Goal: Task Accomplishment & Management: Manage account settings

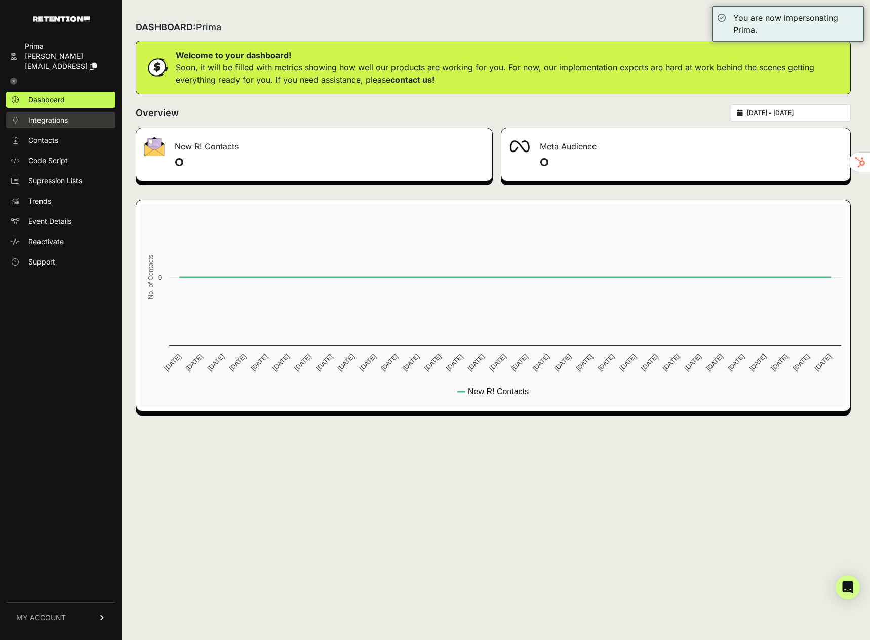
click at [55, 112] on link "Integrations" at bounding box center [60, 120] width 109 height 16
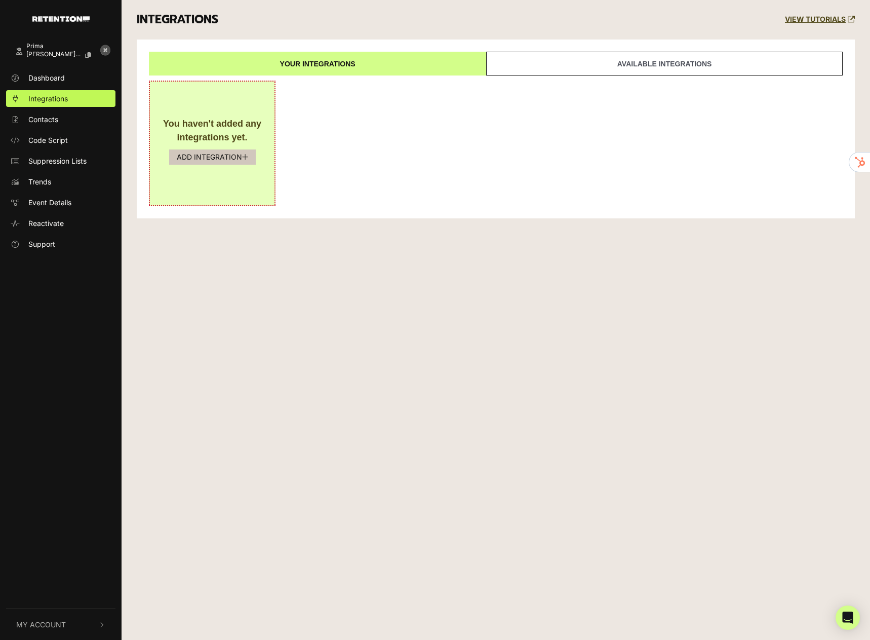
click at [199, 154] on button "ADD INTEGRATION" at bounding box center [212, 156] width 87 height 15
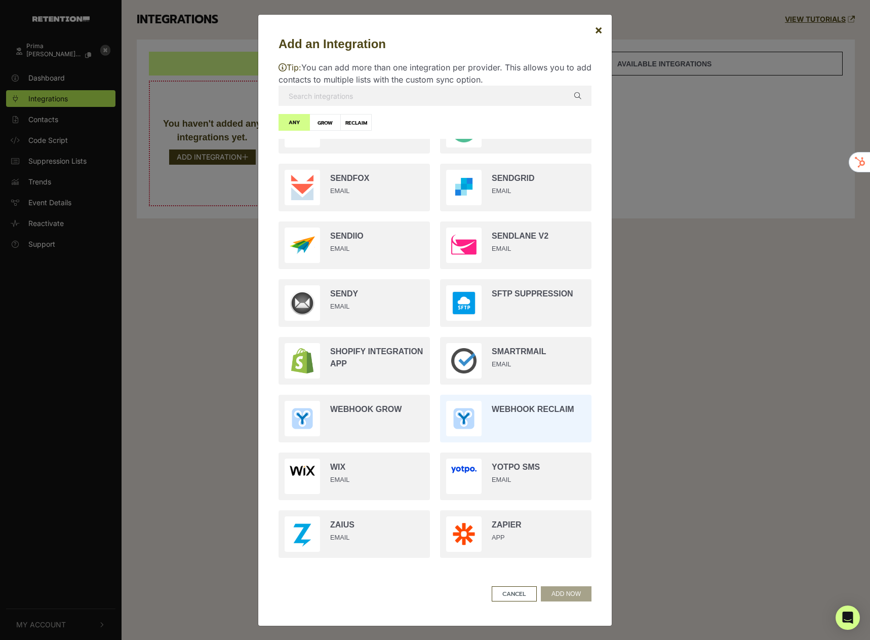
scroll to position [1, 0]
click at [376, 365] on input "radio" at bounding box center [355, 360] width 162 height 58
radio input "true"
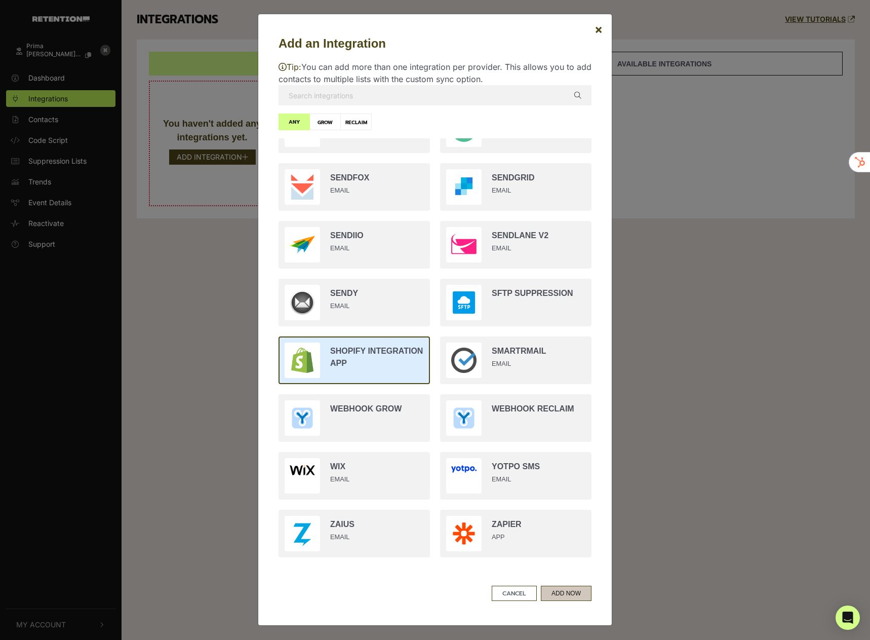
click at [546, 593] on button "ADD NOW" at bounding box center [566, 593] width 51 height 15
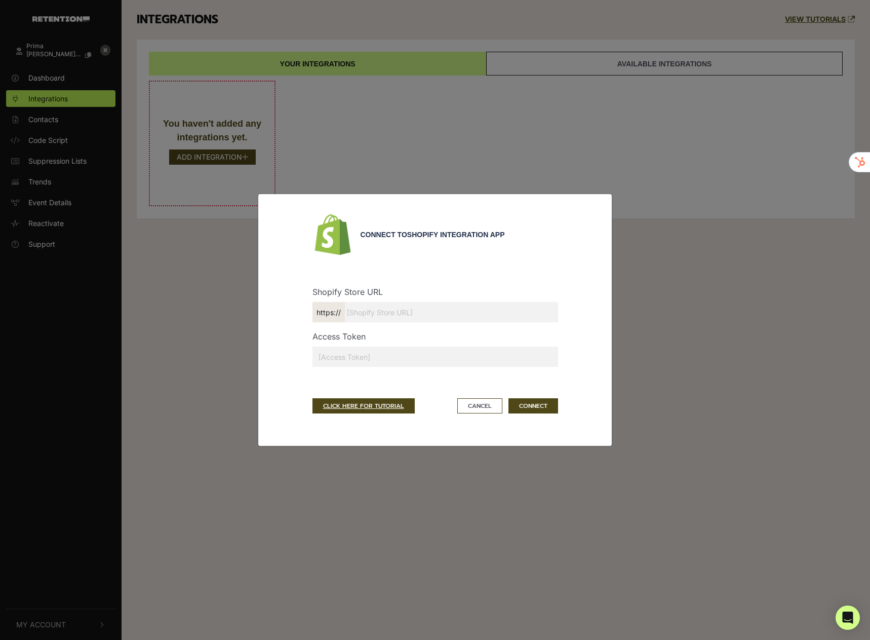
scroll to position [0, 0]
click at [392, 318] on input "text" at bounding box center [436, 312] width 246 height 20
click at [390, 303] on input "text" at bounding box center [436, 312] width 246 height 20
paste input "primabar.myshopify.com"
type input "primabar.myshopify.com"
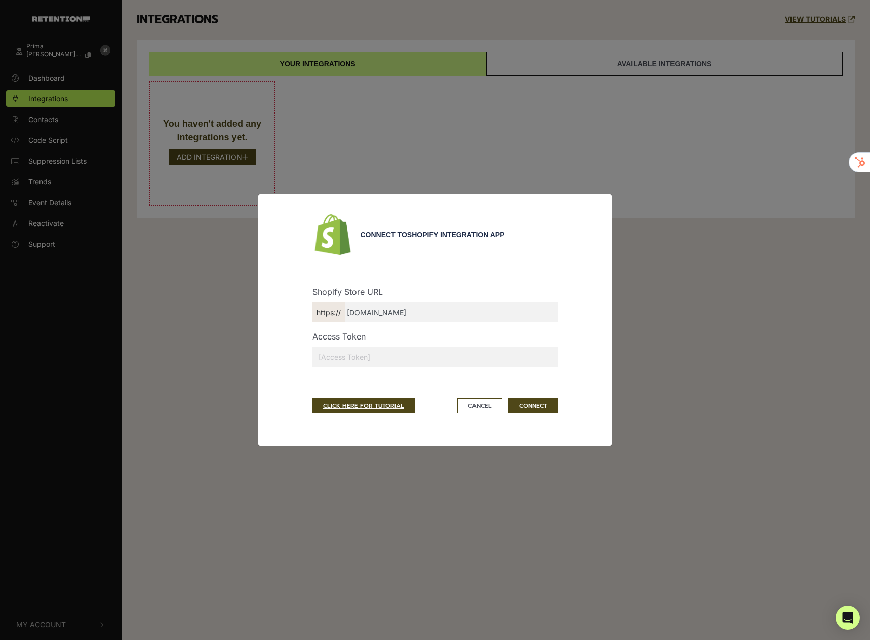
click at [413, 361] on input "text" at bounding box center [436, 357] width 246 height 20
click at [365, 404] on link "CLICK HERE FOR TUTORIAL" at bounding box center [364, 405] width 102 height 15
click at [77, 128] on div "Connect to Shopify Integration App Shopify Store URL https:// primabar.myshopif…" at bounding box center [435, 320] width 870 height 640
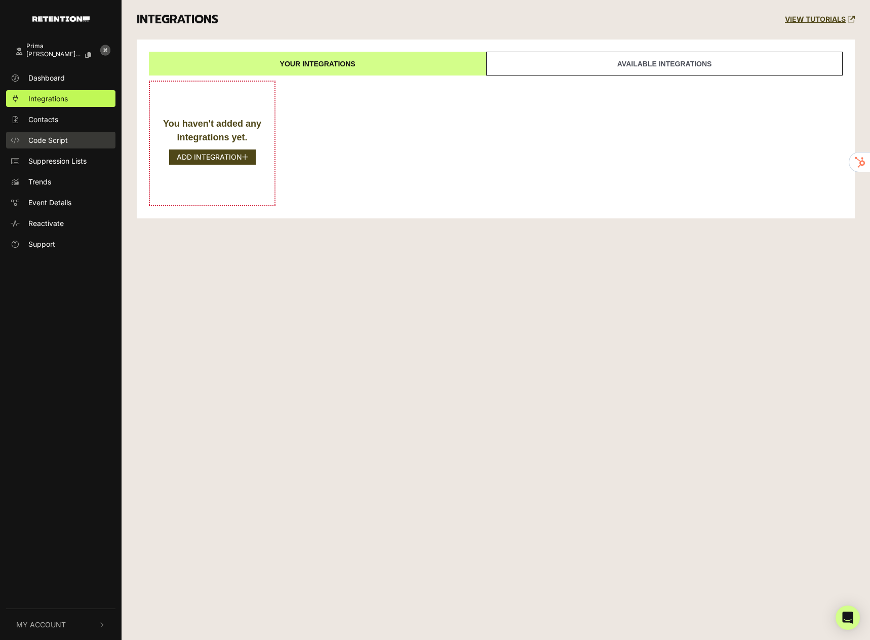
click at [71, 136] on link "Code Script" at bounding box center [60, 140] width 109 height 17
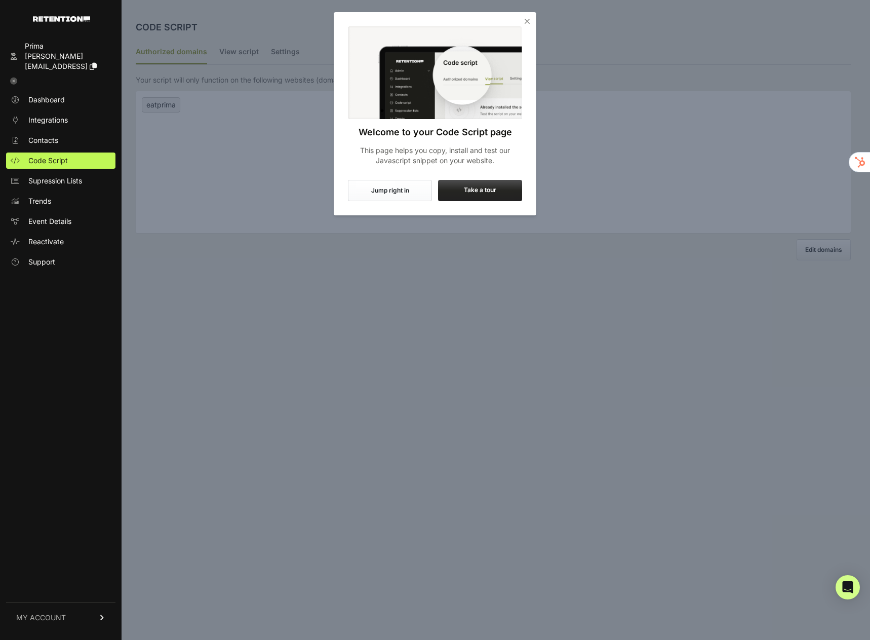
click at [396, 192] on button "Jump right in" at bounding box center [390, 190] width 84 height 21
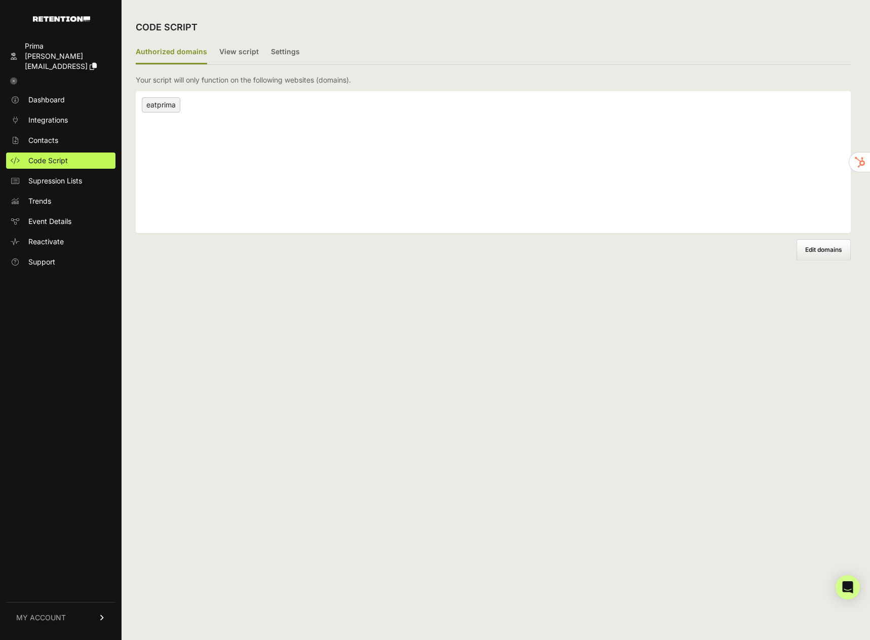
click at [192, 131] on div "eatprima" at bounding box center [493, 162] width 715 height 142
click at [196, 118] on div "eatprima" at bounding box center [493, 162] width 715 height 142
click at [823, 249] on span "Edit domains" at bounding box center [824, 250] width 37 height 8
click at [0, 0] on input "Add domain" at bounding box center [0, 0] width 0 height 0
click at [184, 110] on link "×" at bounding box center [184, 106] width 5 height 9
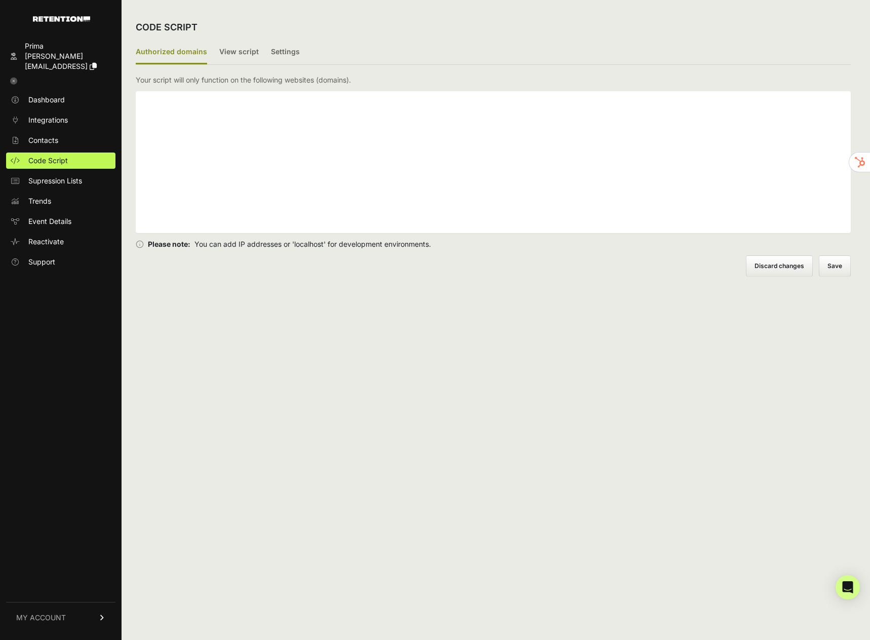
click at [197, 111] on div at bounding box center [493, 162] width 715 height 142
type input "[DOMAIN_NAME]"
click at [825, 271] on button "Save" at bounding box center [835, 266] width 31 height 20
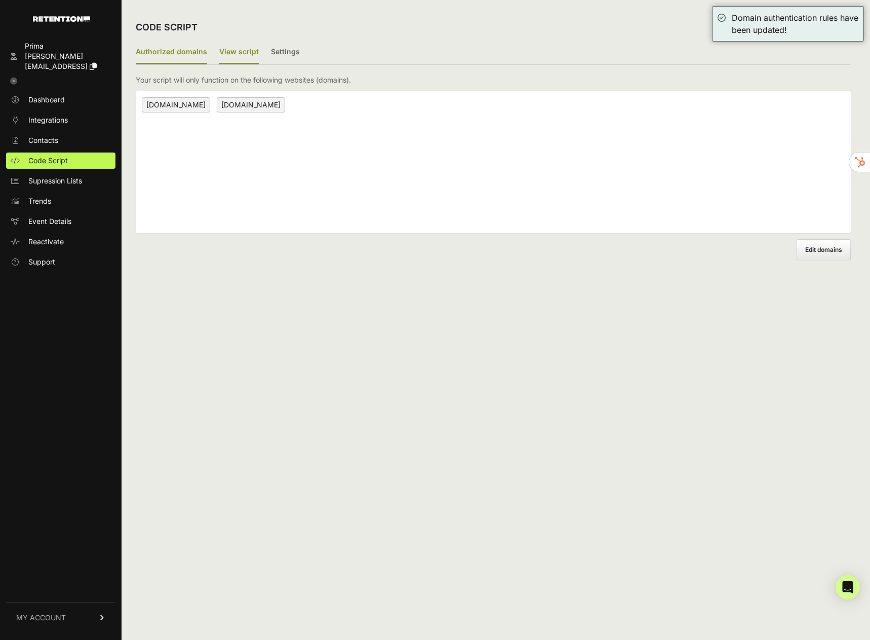
click at [239, 48] on label "View script" at bounding box center [239, 53] width 40 height 24
click at [0, 0] on input "View script" at bounding box center [0, 0] width 0 height 0
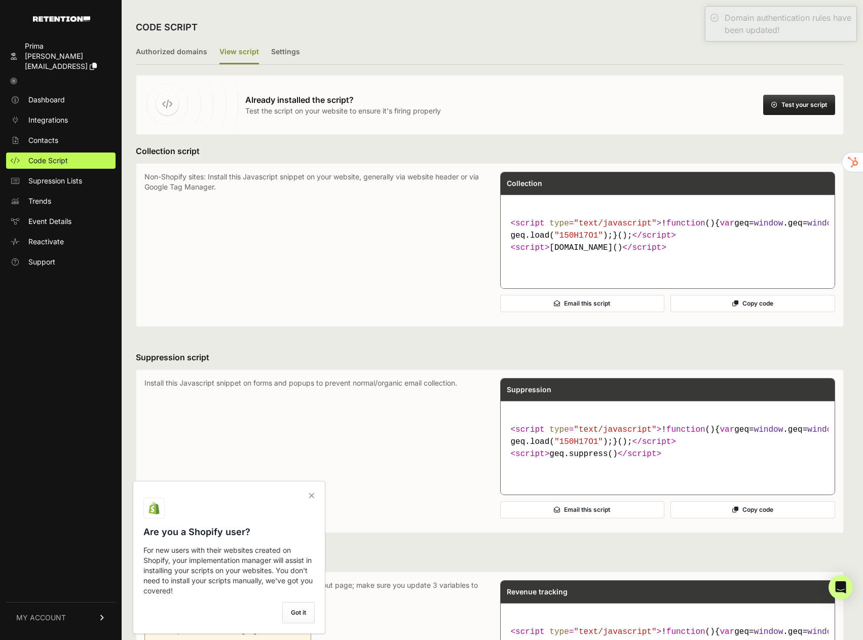
click at [751, 312] on button "Copy code" at bounding box center [752, 303] width 165 height 17
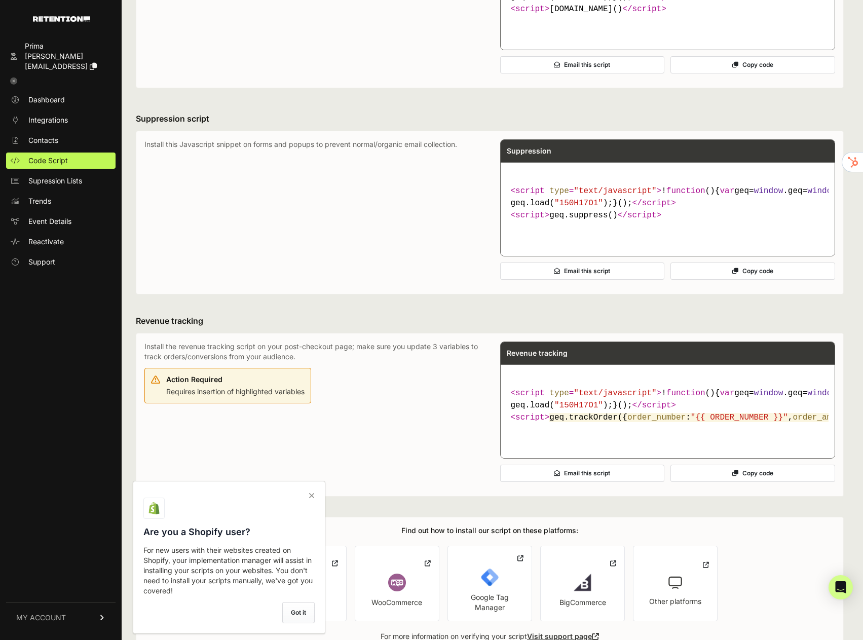
scroll to position [379, 0]
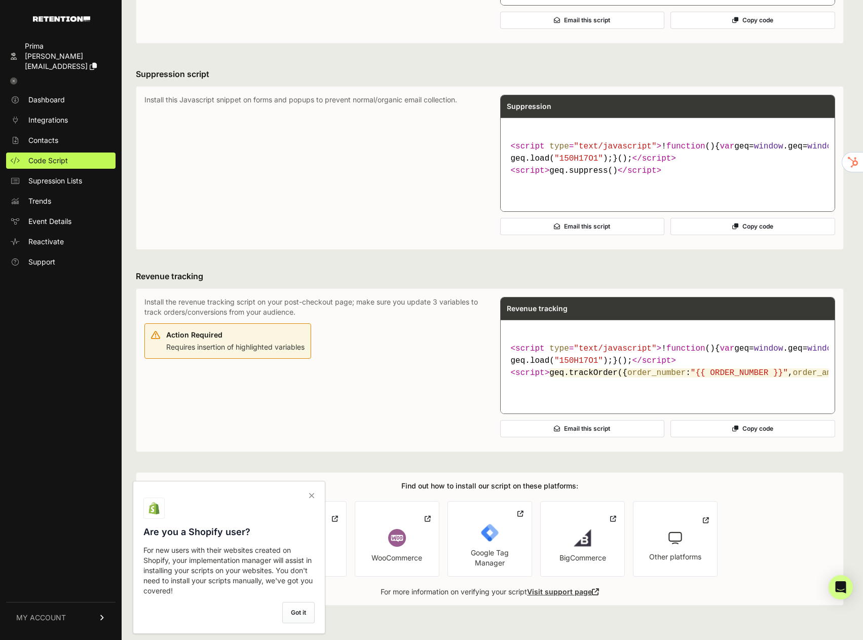
click at [300, 618] on label "Got it" at bounding box center [298, 612] width 32 height 21
click at [0, 0] on input "checkbox" at bounding box center [0, 0] width 0 height 0
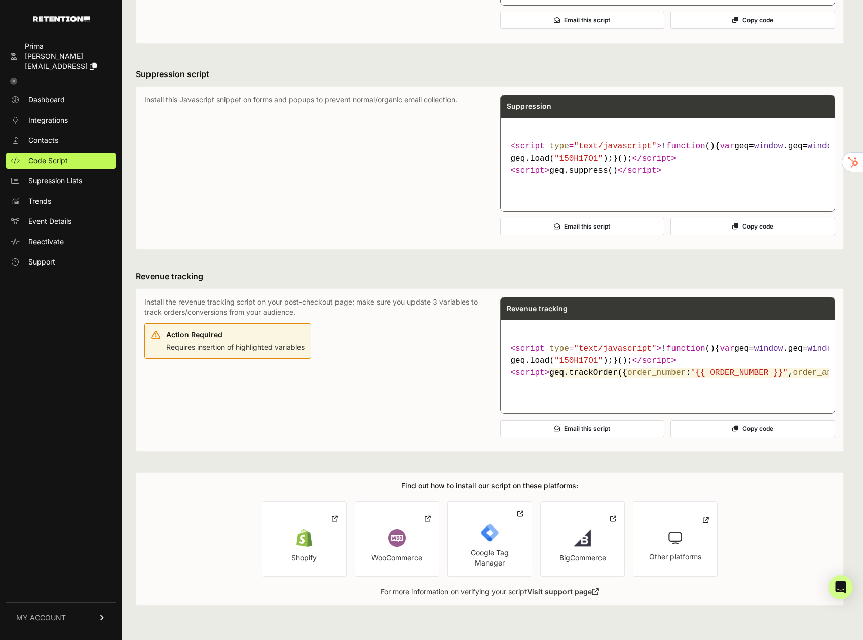
click at [301, 543] on img at bounding box center [304, 538] width 18 height 18
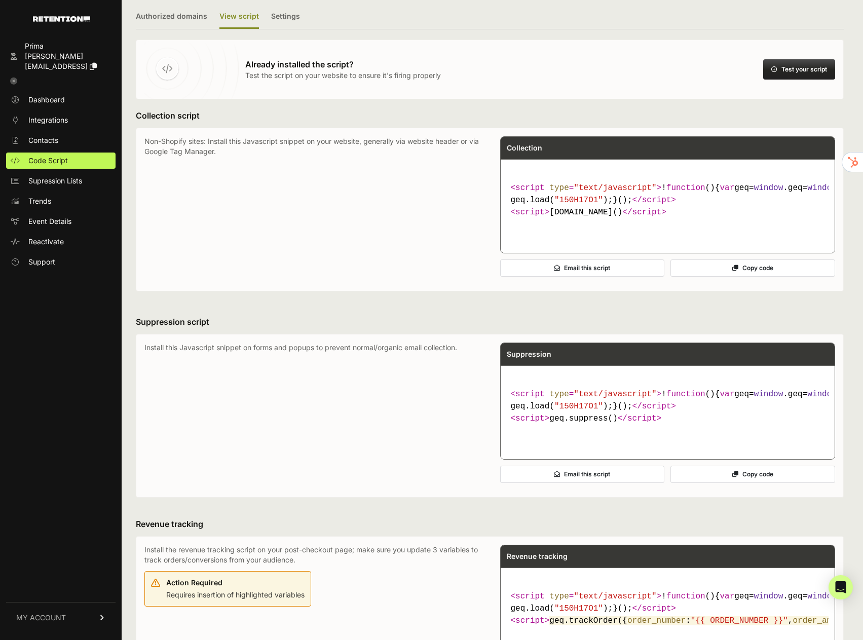
scroll to position [0, 0]
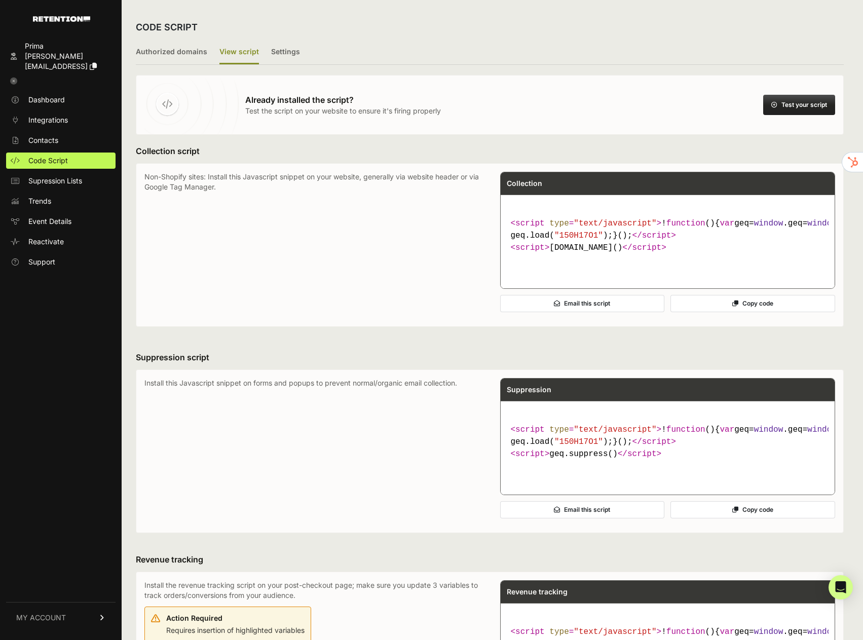
click at [327, 116] on p "Test the script on your website to ensure it's firing properly" at bounding box center [343, 111] width 196 height 10
drag, startPoint x: 288, startPoint y: 47, endPoint x: 250, endPoint y: 51, distance: 38.2
click at [288, 48] on label "Settings" at bounding box center [285, 53] width 29 height 24
click at [0, 0] on input "Settings" at bounding box center [0, 0] width 0 height 0
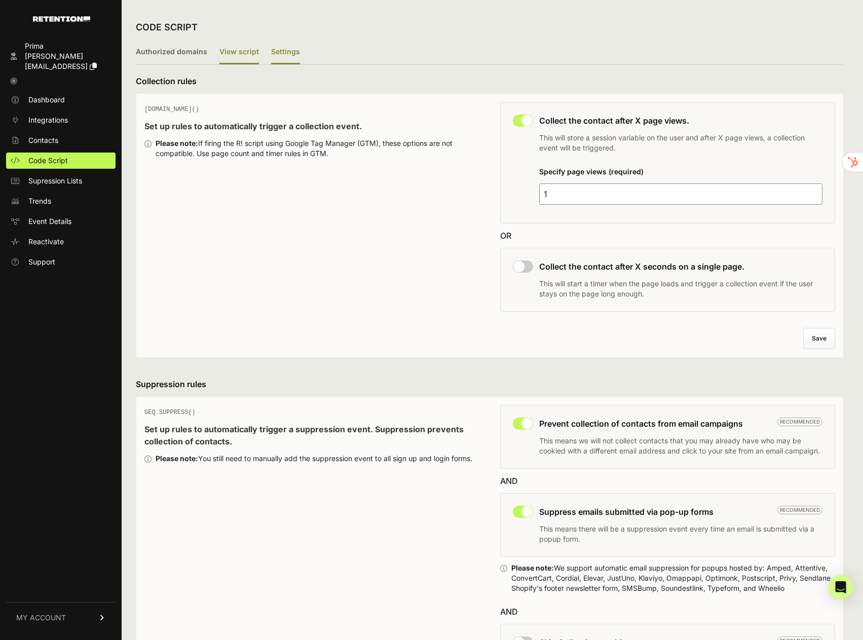
click at [225, 55] on label "View script" at bounding box center [239, 53] width 40 height 24
click at [0, 0] on input "View script" at bounding box center [0, 0] width 0 height 0
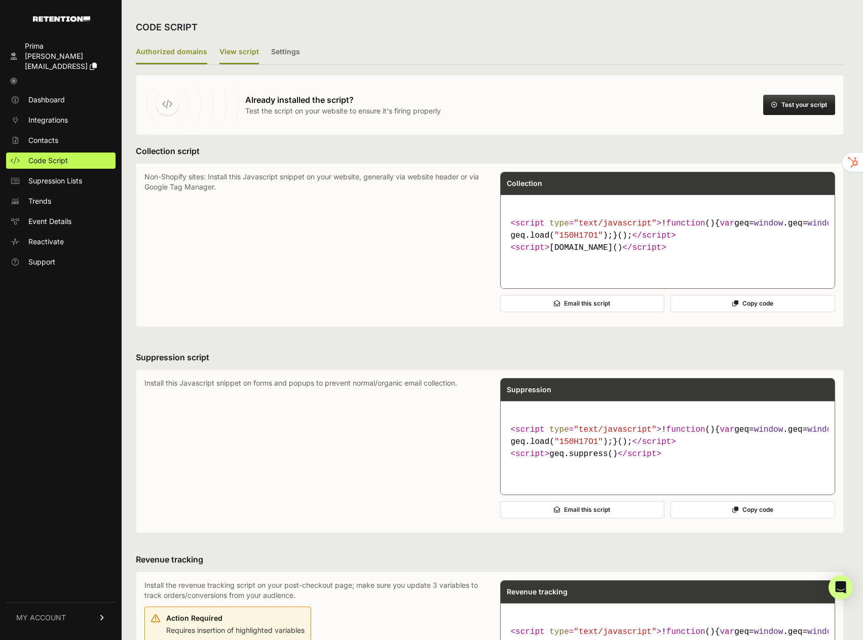
click at [174, 59] on label "Authorized domains" at bounding box center [171, 53] width 71 height 24
click at [0, 0] on input "Authorized domains" at bounding box center [0, 0] width 0 height 0
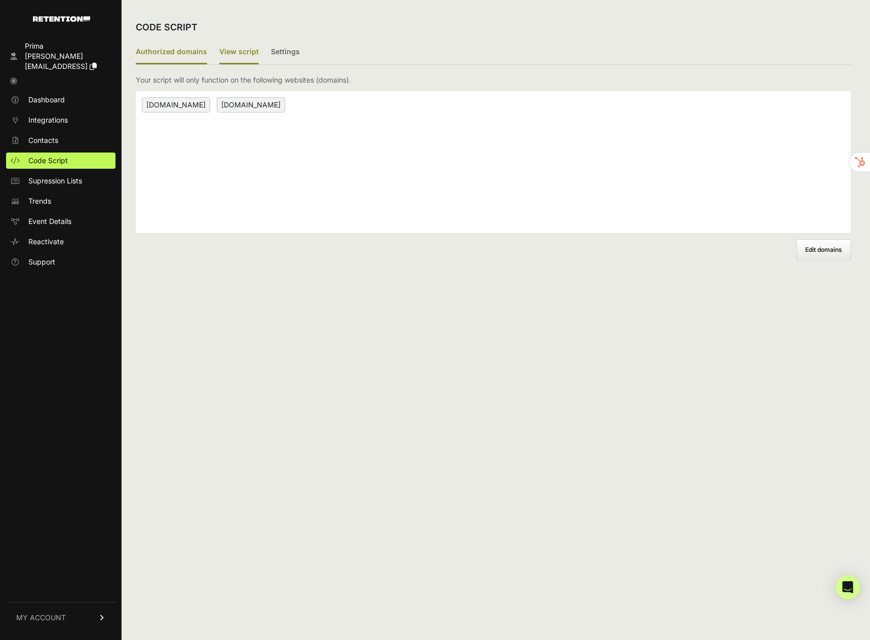
click at [235, 52] on label "View script" at bounding box center [239, 53] width 40 height 24
click at [0, 0] on input "View script" at bounding box center [0, 0] width 0 height 0
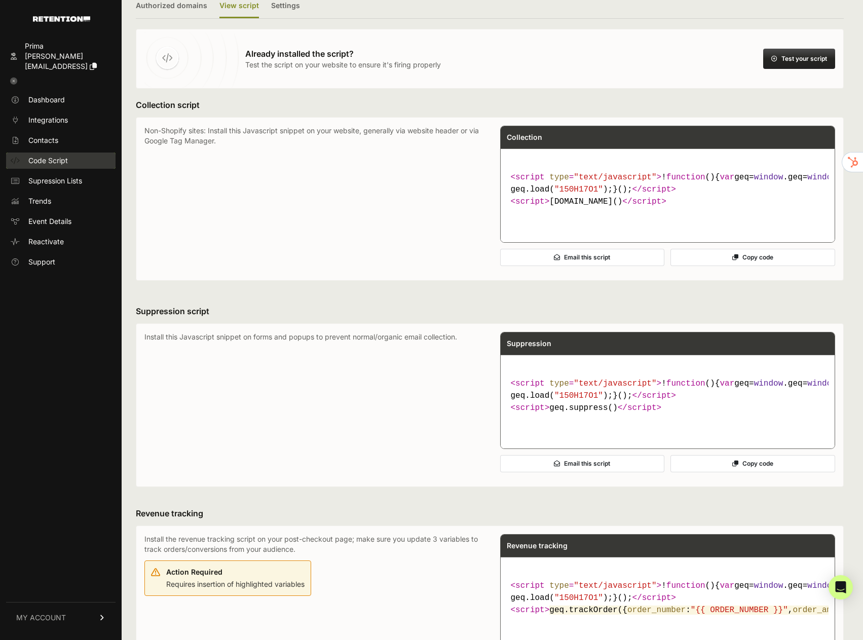
scroll to position [51, 0]
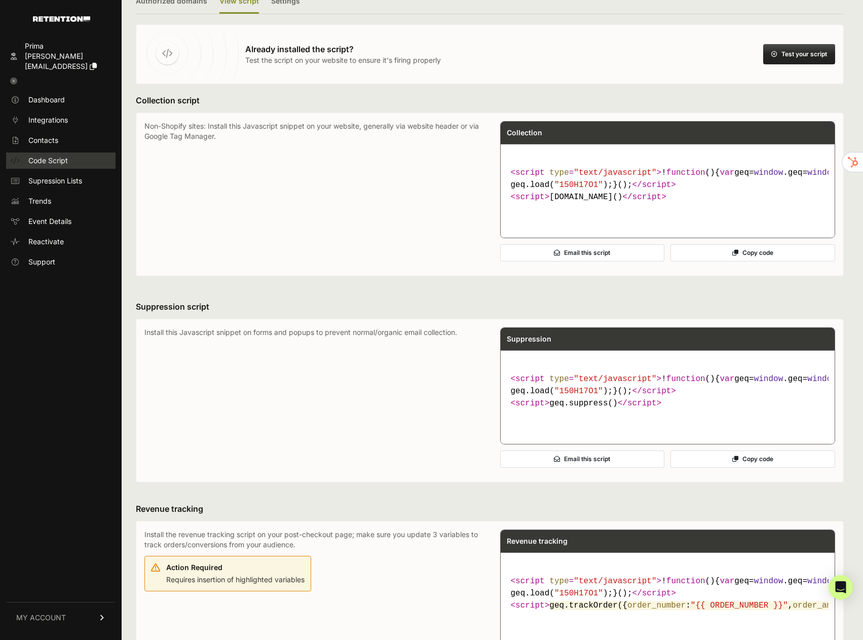
click at [74, 154] on link "Code Script" at bounding box center [60, 161] width 109 height 16
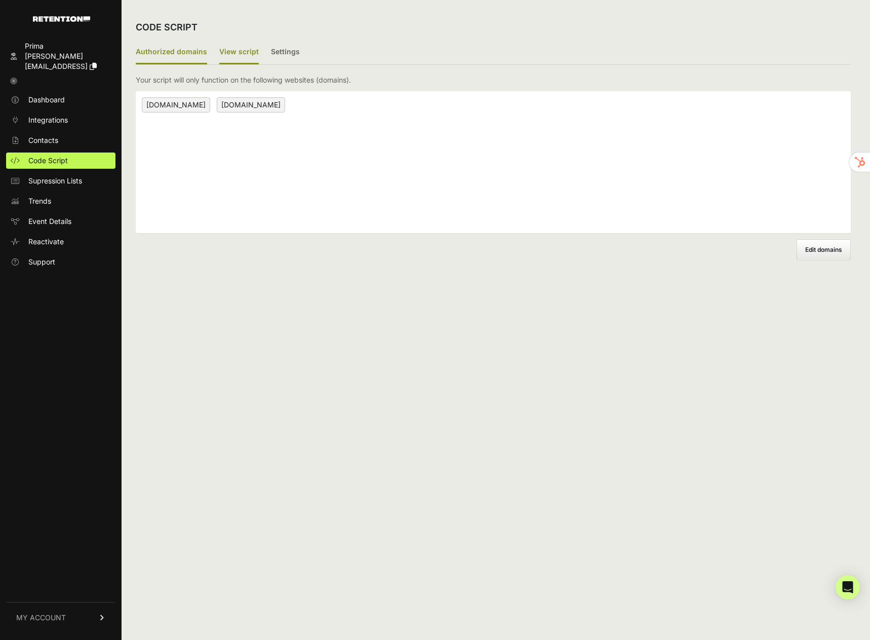
click at [222, 54] on label "View script" at bounding box center [239, 53] width 40 height 24
click at [0, 0] on input "View script" at bounding box center [0, 0] width 0 height 0
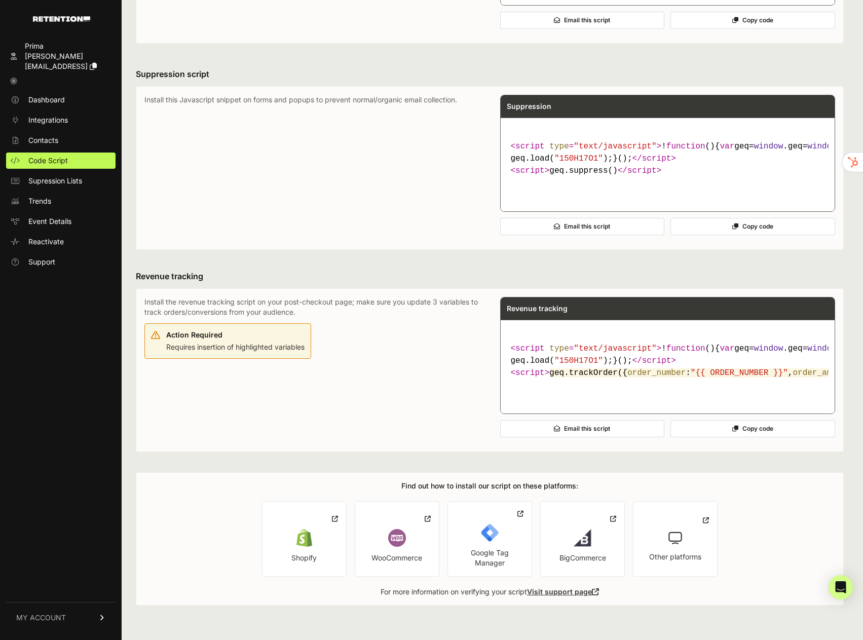
scroll to position [379, 0]
click at [319, 543] on link "Shopify" at bounding box center [304, 538] width 85 height 75
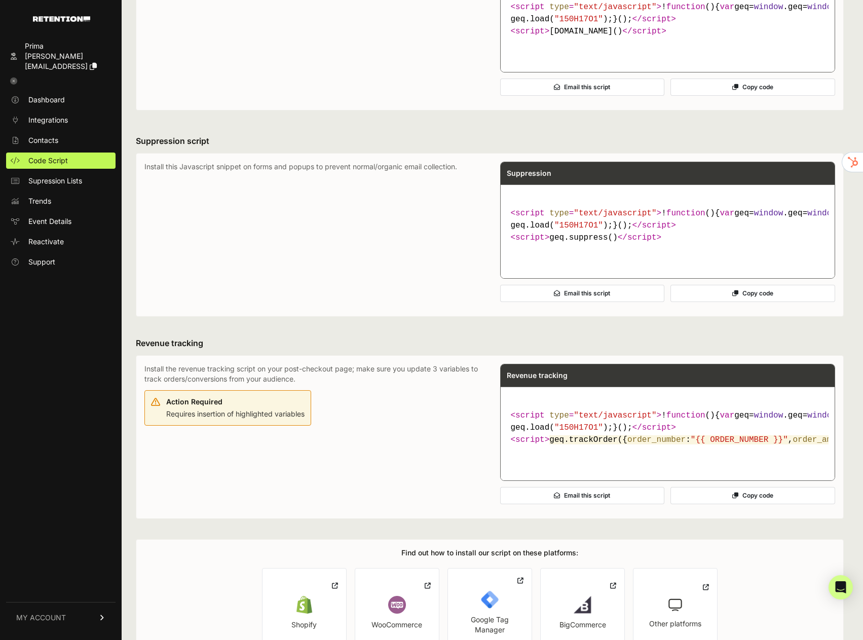
scroll to position [203, 0]
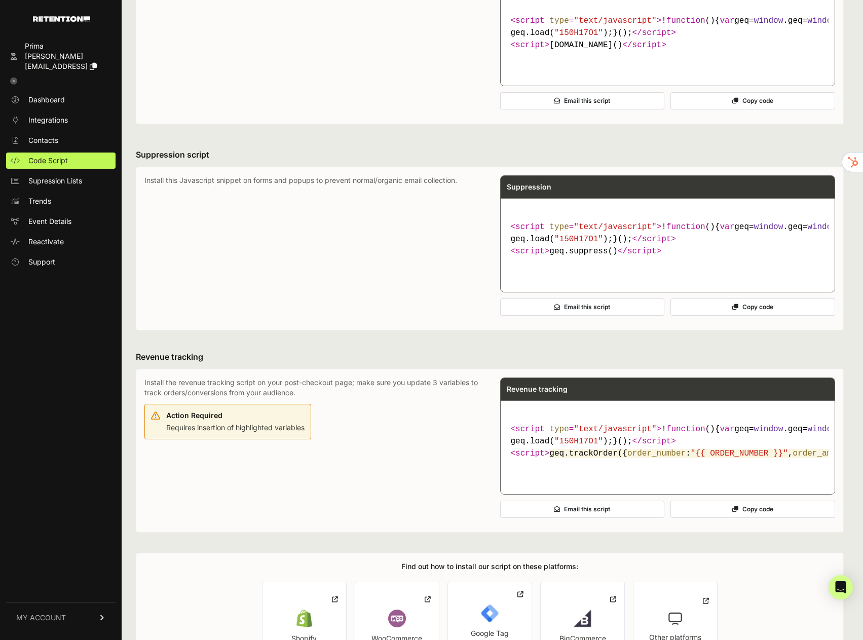
click at [368, 229] on p "Install this Javascript snippet on forms and popups to prevent normal/organic e…" at bounding box center [311, 248] width 335 height 146
click at [59, 176] on span "Supression Lists" at bounding box center [55, 181] width 54 height 10
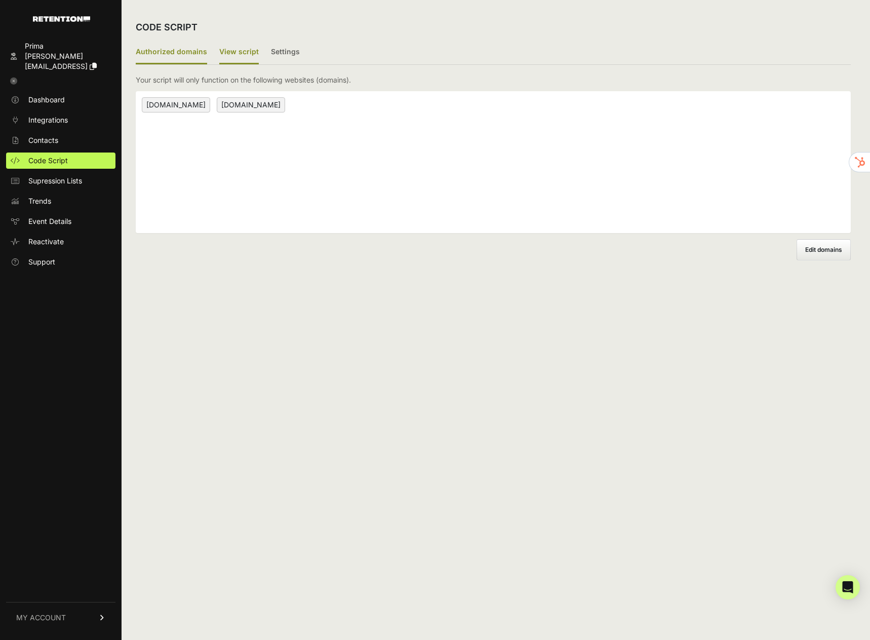
click at [248, 58] on label "View script" at bounding box center [239, 53] width 40 height 24
click at [0, 0] on input "View script" at bounding box center [0, 0] width 0 height 0
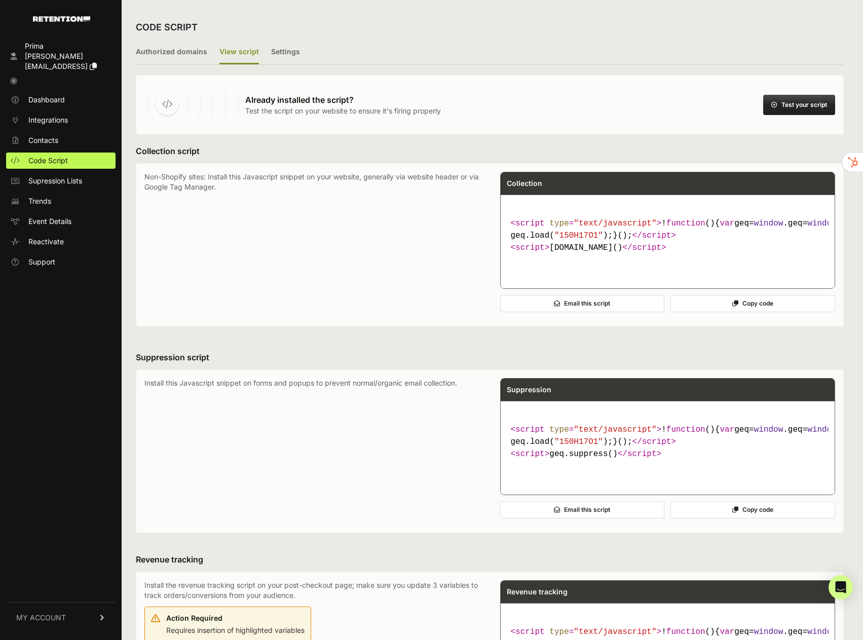
click at [85, 616] on link "MY ACCOUNT" at bounding box center [60, 617] width 109 height 31
click at [51, 528] on span "Account Details" at bounding box center [54, 523] width 52 height 10
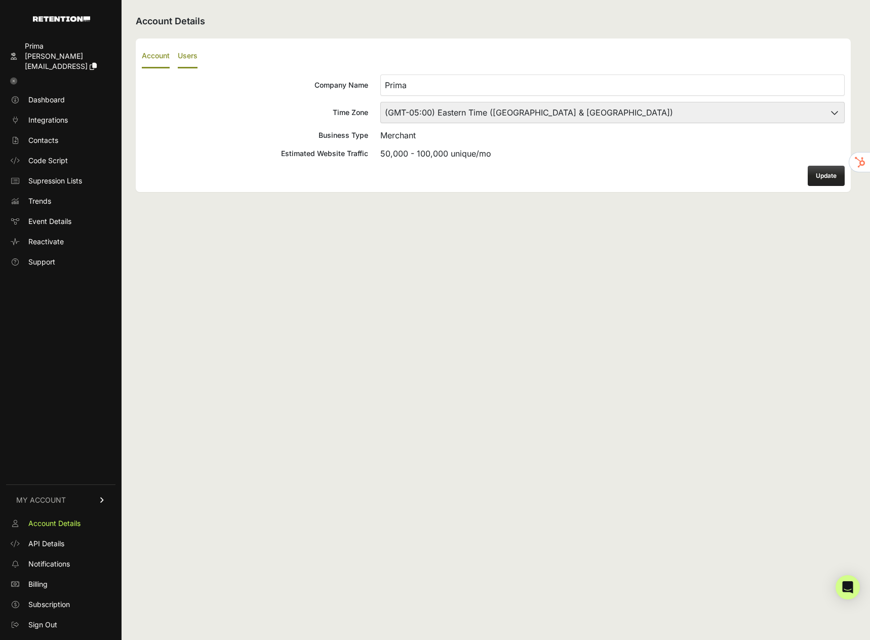
click at [196, 60] on label "Users" at bounding box center [188, 57] width 20 height 24
click at [0, 0] on input "Users" at bounding box center [0, 0] width 0 height 0
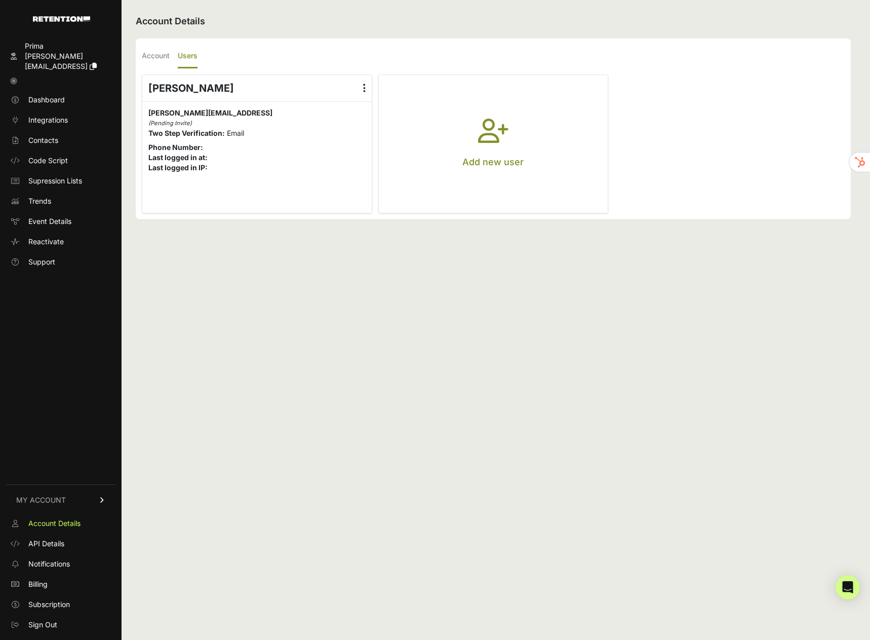
click at [365, 89] on label at bounding box center [364, 88] width 15 height 26
click at [0, 0] on input "radio" at bounding box center [0, 0] width 0 height 0
click at [333, 113] on link "Edit Details" at bounding box center [334, 115] width 77 height 18
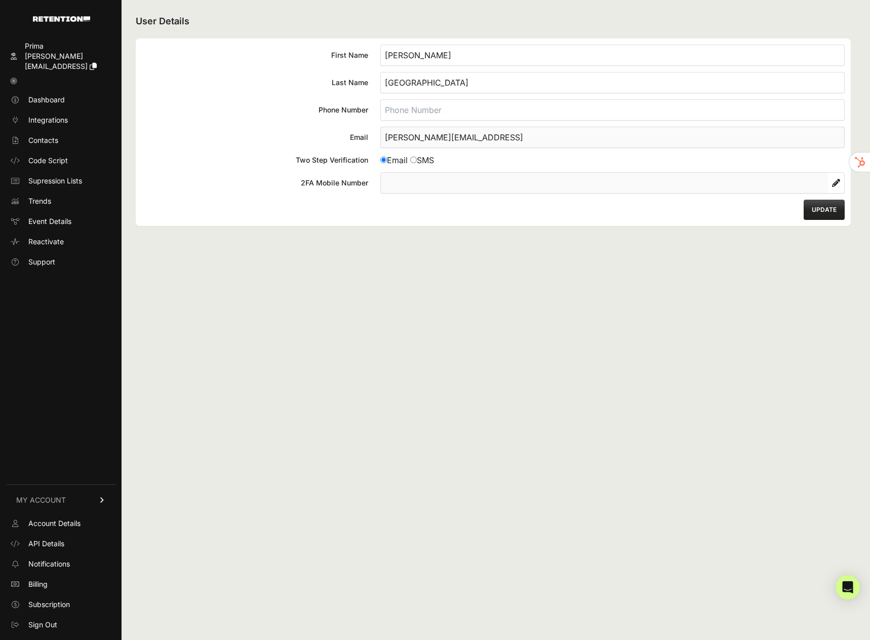
drag, startPoint x: 416, startPoint y: 249, endPoint x: 480, endPoint y: 243, distance: 63.6
click at [417, 249] on div "User Details First Name Adam Last Name Wellington Phone Number Email adam@moder…" at bounding box center [494, 320] width 744 height 640
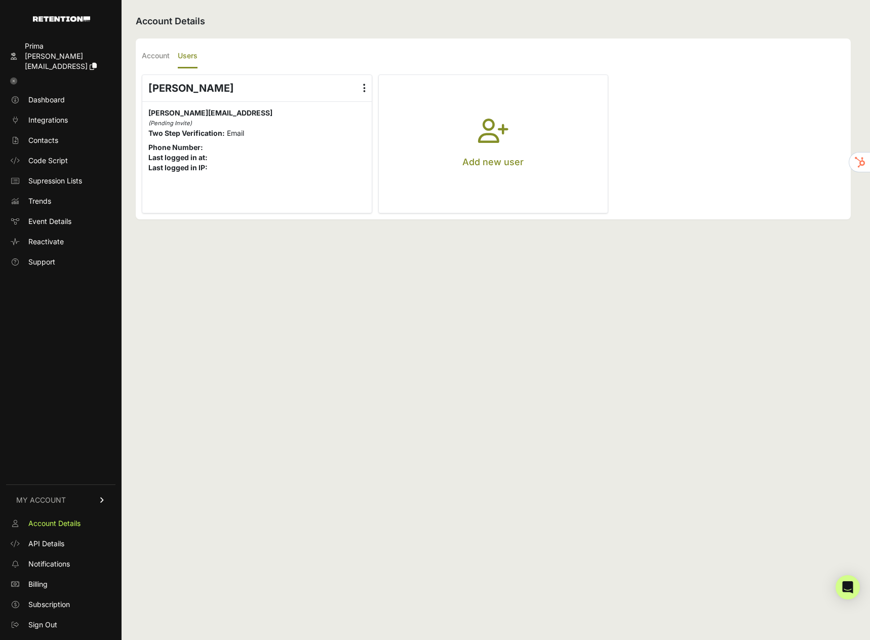
click at [474, 140] on button "Add new user" at bounding box center [494, 144] width 230 height 138
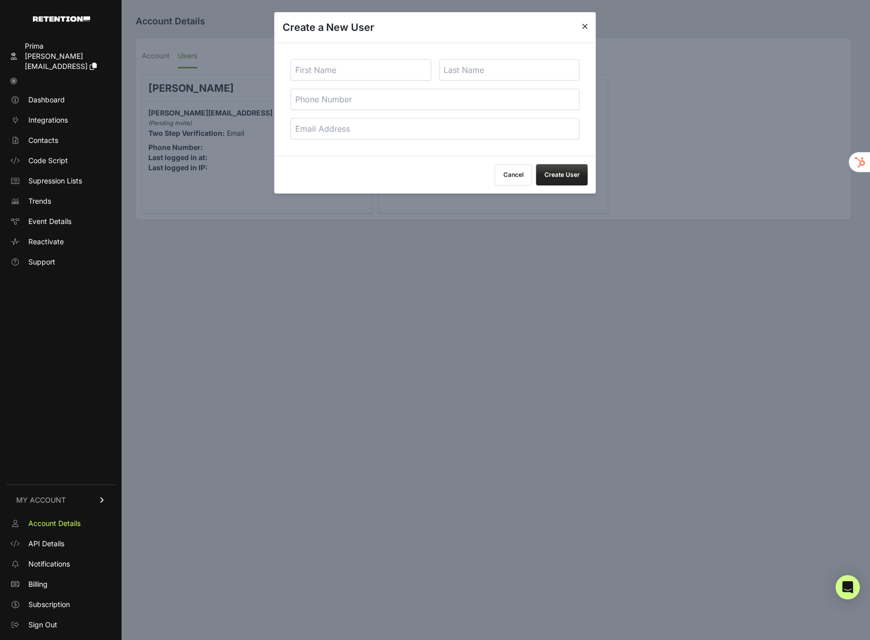
click at [338, 78] on input "text" at bounding box center [361, 69] width 141 height 21
type input "[PERSON_NAME]"
type input "k"
type input "[EMAIL_ADDRESS]"
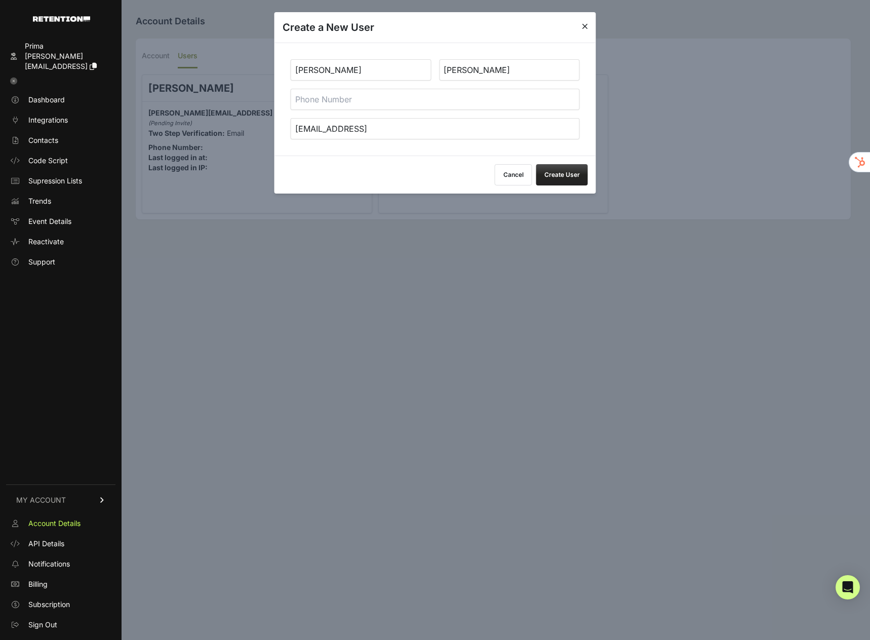
click at [564, 179] on button "Create User" at bounding box center [563, 174] width 52 height 21
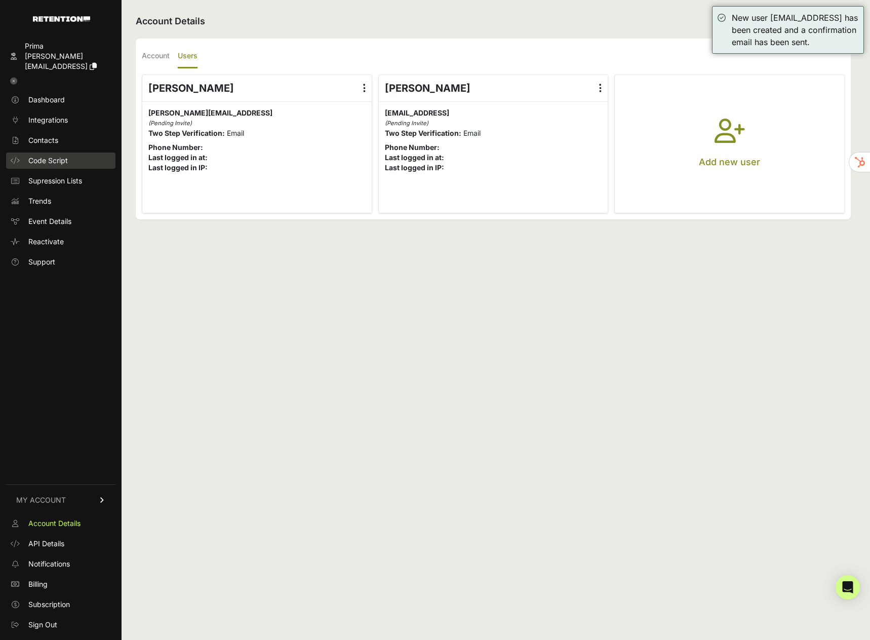
click at [57, 156] on span "Code Script" at bounding box center [48, 161] width 40 height 10
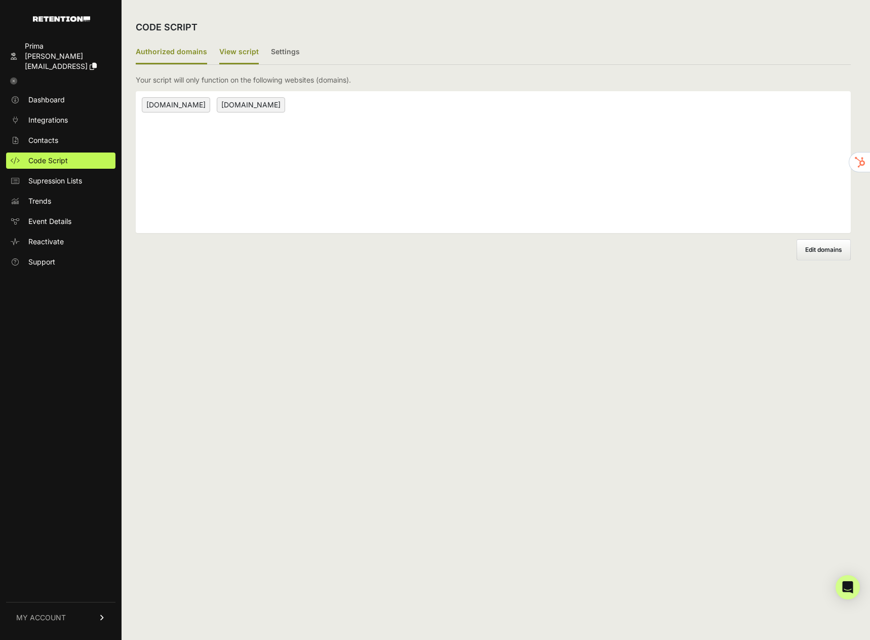
click at [228, 58] on label "View script" at bounding box center [239, 53] width 40 height 24
click at [0, 0] on input "View script" at bounding box center [0, 0] width 0 height 0
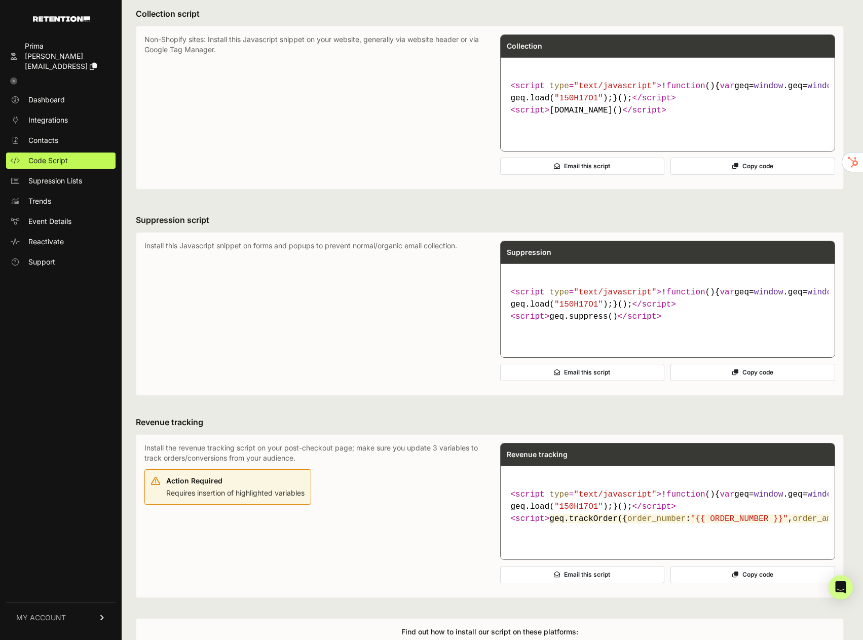
scroll to position [379, 0]
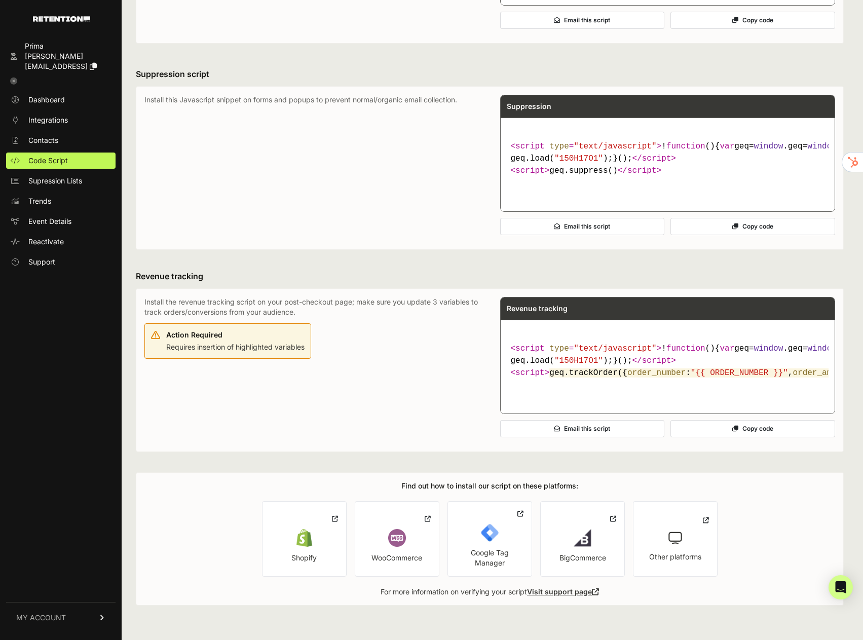
click at [260, 330] on div "Action Required" at bounding box center [235, 335] width 138 height 10
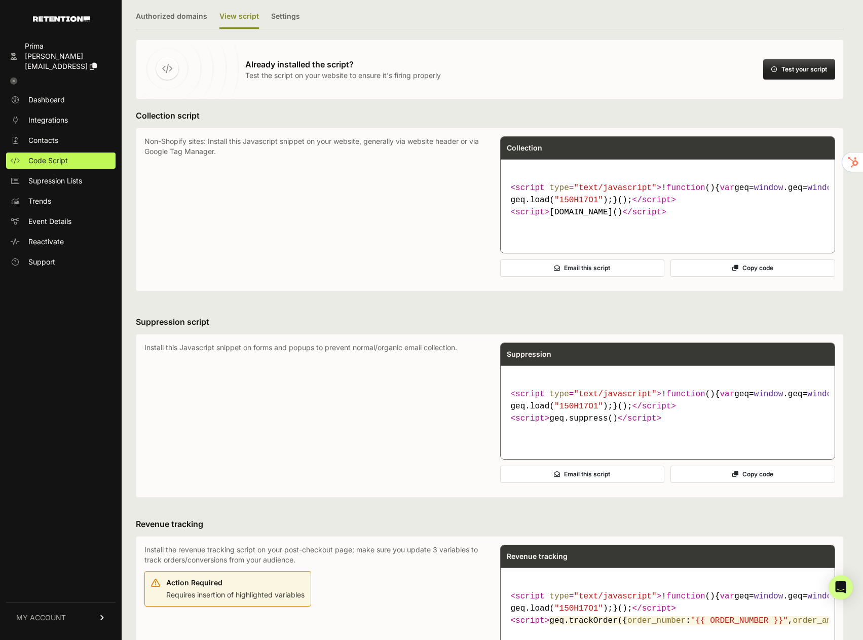
scroll to position [24, 0]
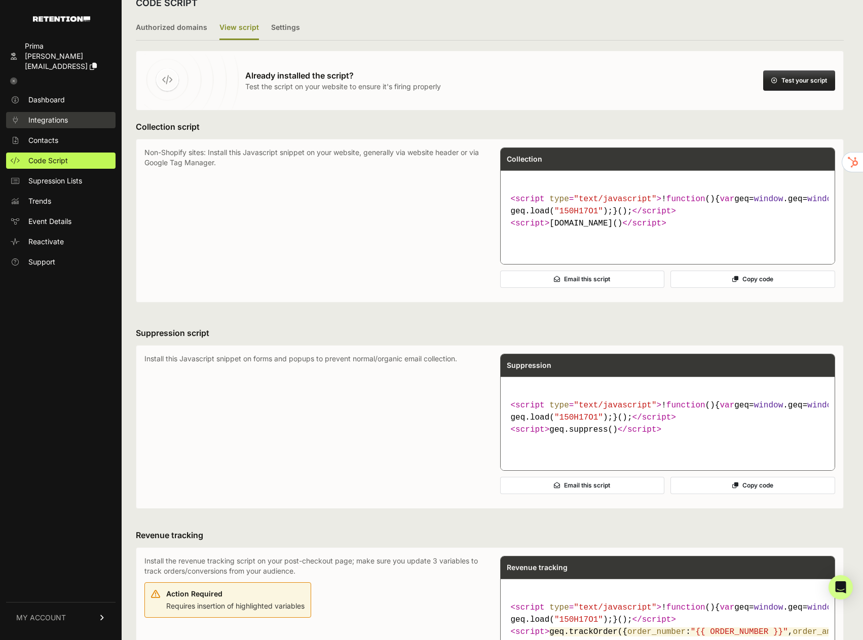
click at [55, 115] on span "Integrations" at bounding box center [48, 120] width 40 height 10
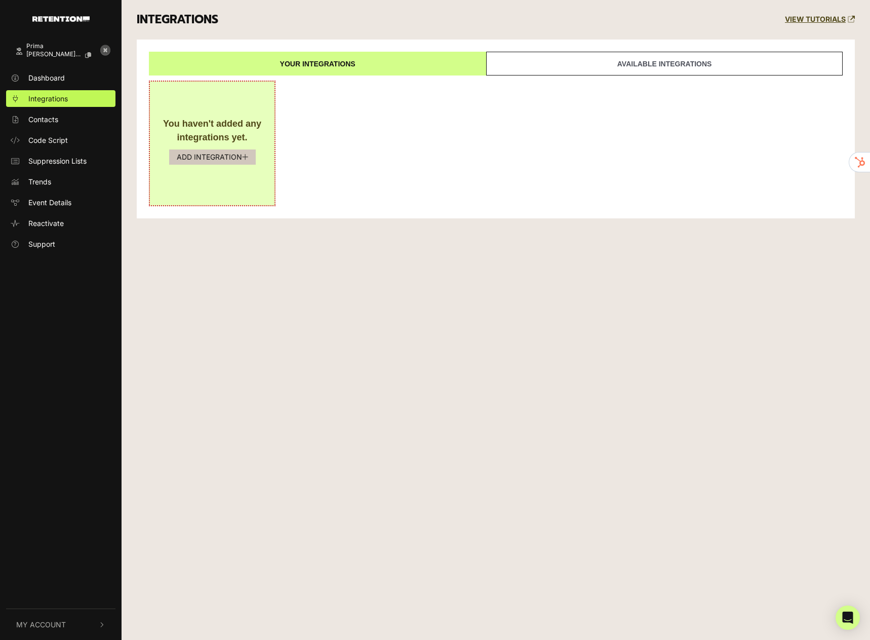
click at [236, 157] on button "ADD INTEGRATION" at bounding box center [212, 156] width 87 height 15
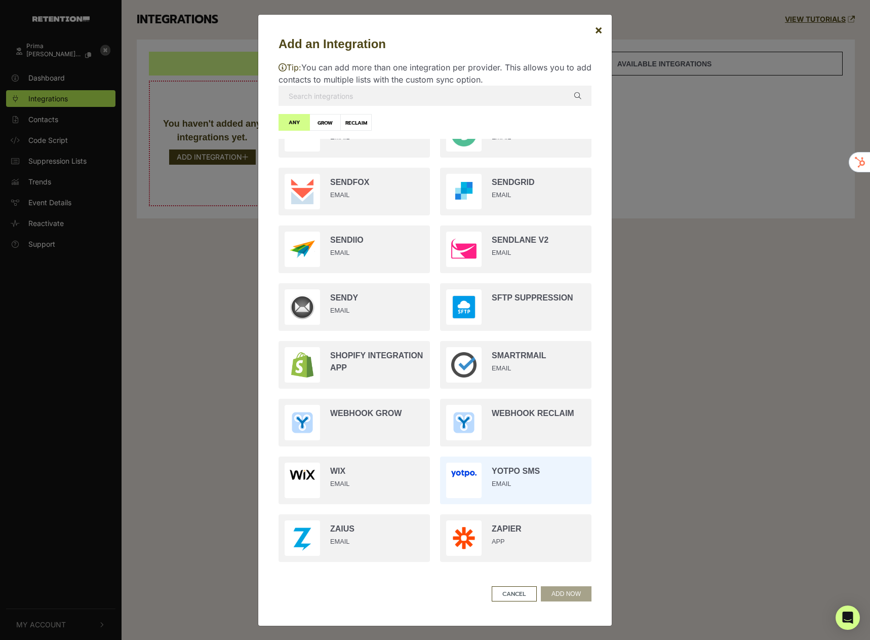
scroll to position [1704, 0]
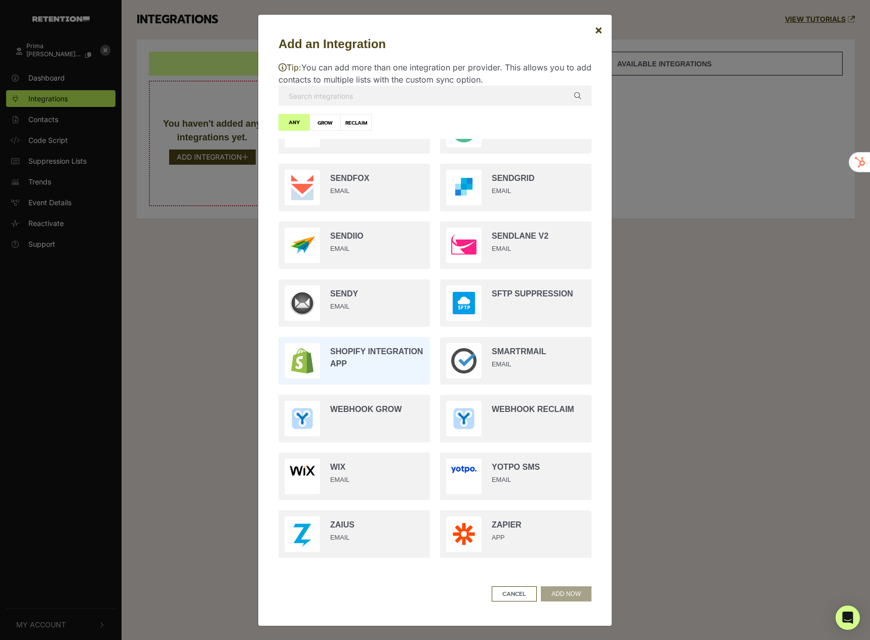
click at [355, 351] on input "radio" at bounding box center [355, 361] width 162 height 58
radio input "true"
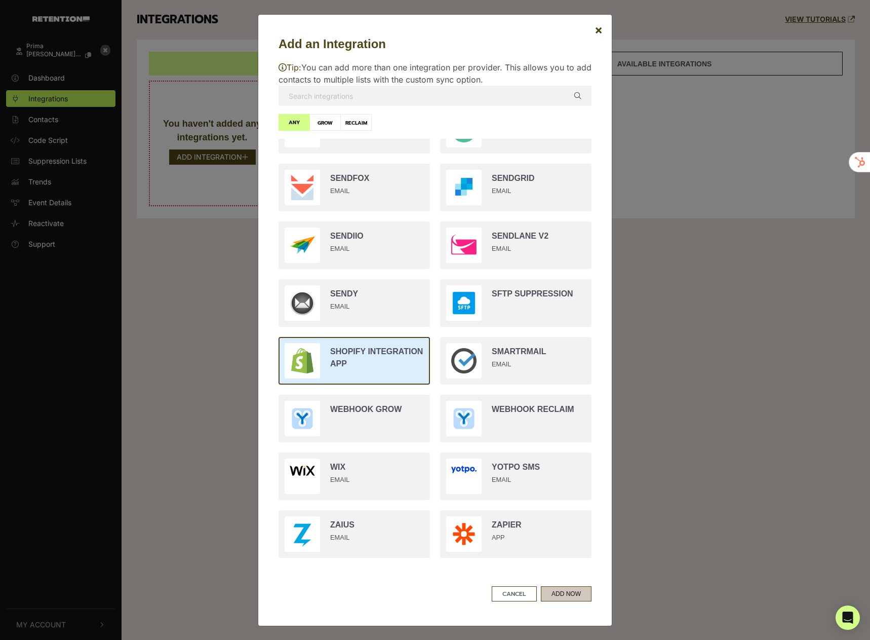
click at [556, 594] on button "ADD NOW" at bounding box center [566, 593] width 51 height 15
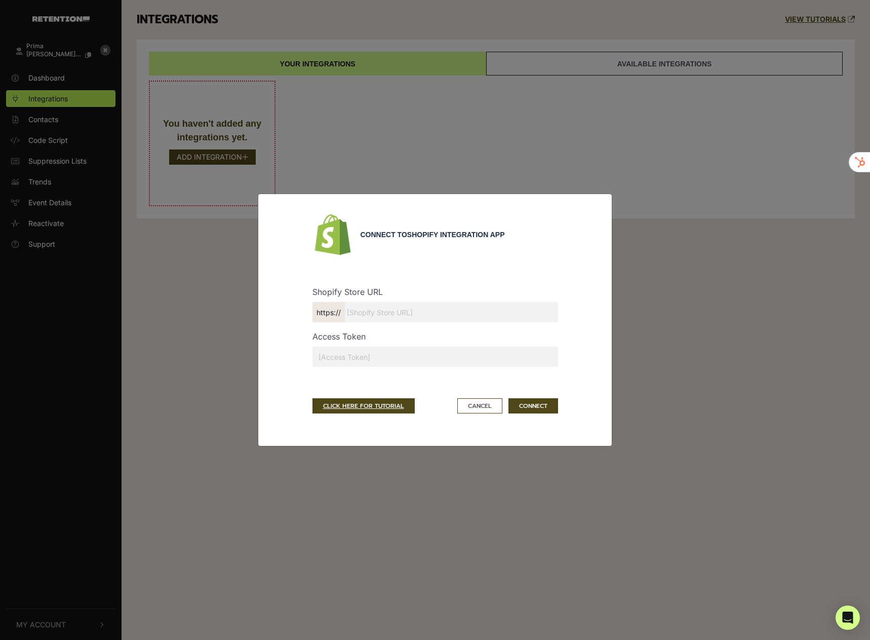
click at [383, 315] on input "text" at bounding box center [436, 312] width 246 height 20
type input "primabar.myshopify.com"
click at [392, 355] on input "text" at bounding box center [436, 357] width 246 height 20
click at [371, 401] on link "CLICK HERE FOR TUTORIAL" at bounding box center [364, 405] width 102 height 15
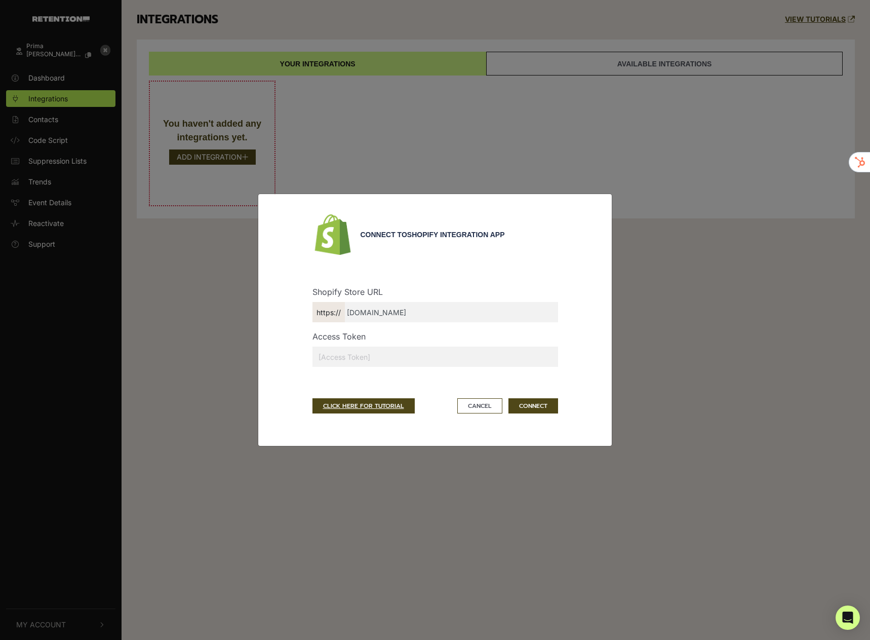
click at [375, 363] on input "text" at bounding box center [436, 357] width 246 height 20
click at [215, 297] on div "Connect to Shopify Integration App Shopify Store URL https:// primabar.myshopif…" at bounding box center [435, 320] width 870 height 640
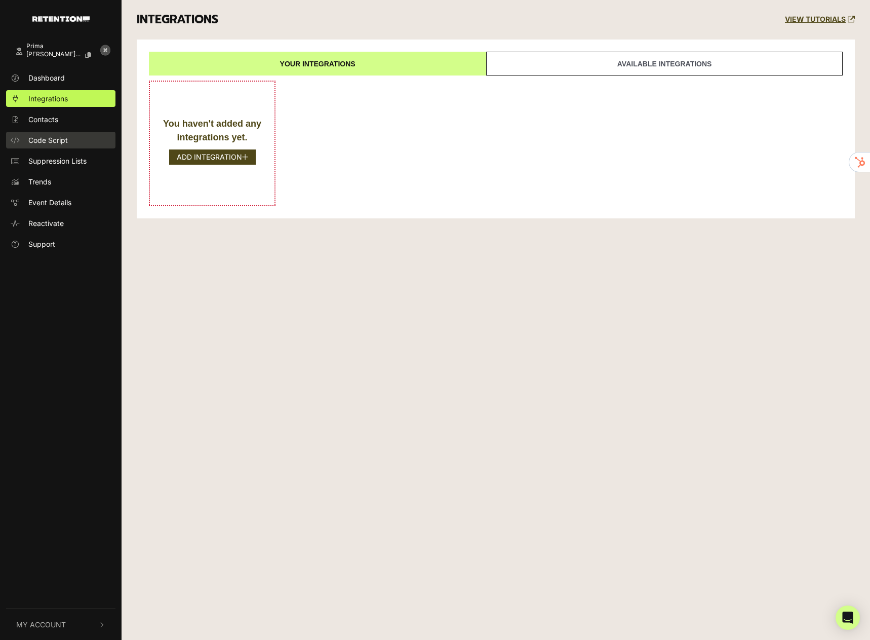
click at [41, 138] on span "Code Script" at bounding box center [48, 140] width 40 height 11
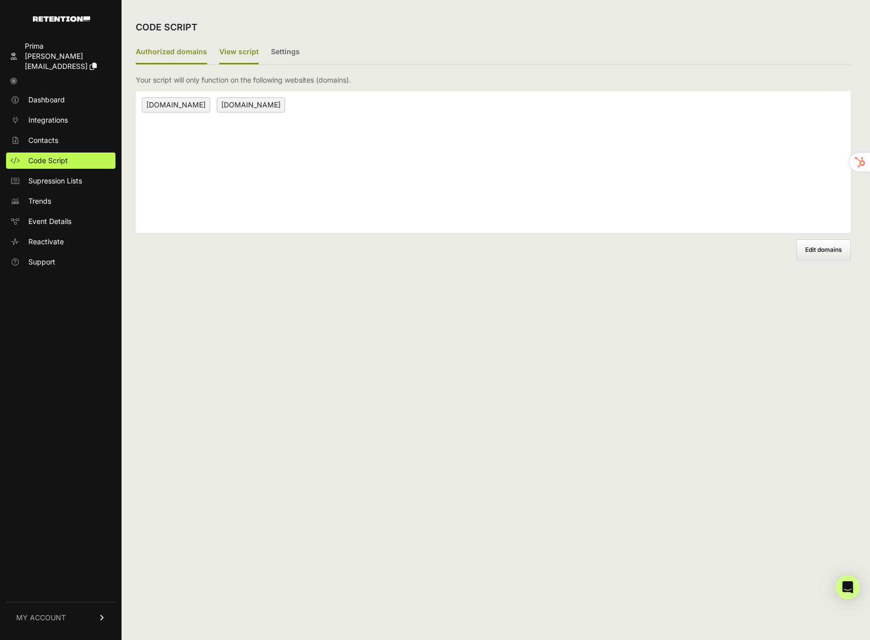
click at [219, 45] on label "View script" at bounding box center [239, 53] width 40 height 24
click at [0, 0] on input "View script" at bounding box center [0, 0] width 0 height 0
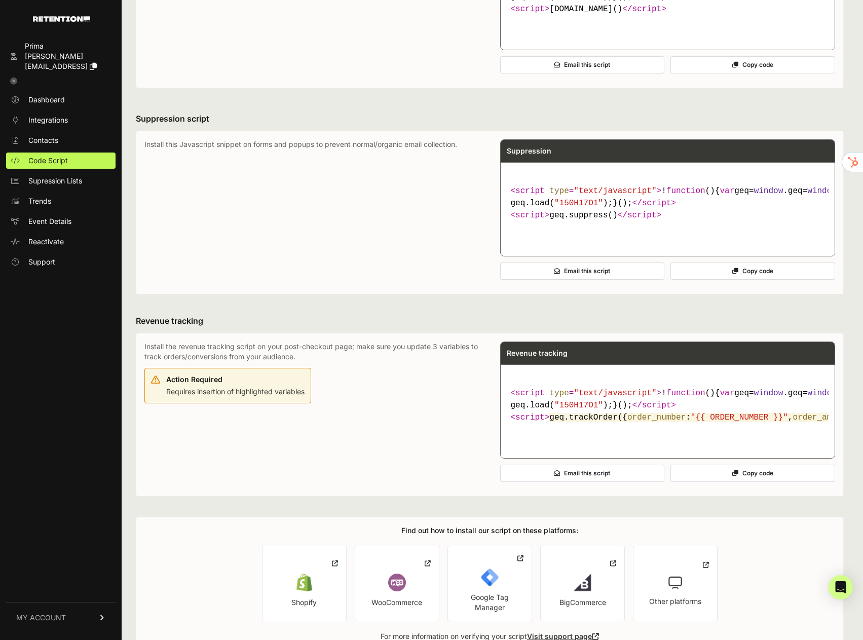
scroll to position [379, 0]
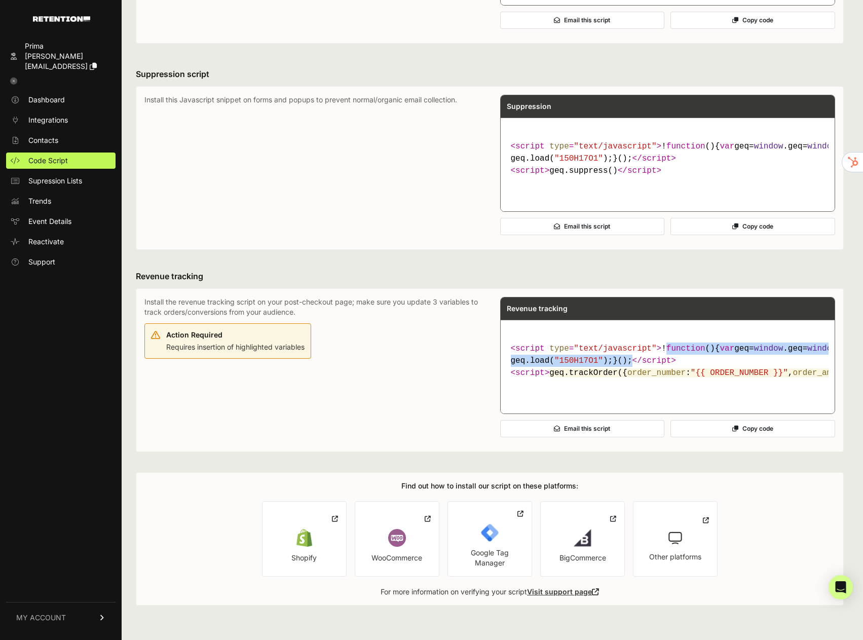
drag, startPoint x: 637, startPoint y: 344, endPoint x: 500, endPoint y: 330, distance: 137.9
click at [500, 330] on div "Install the revenue tracking script on your post-checkout page; make sure you u…" at bounding box center [489, 370] width 691 height 146
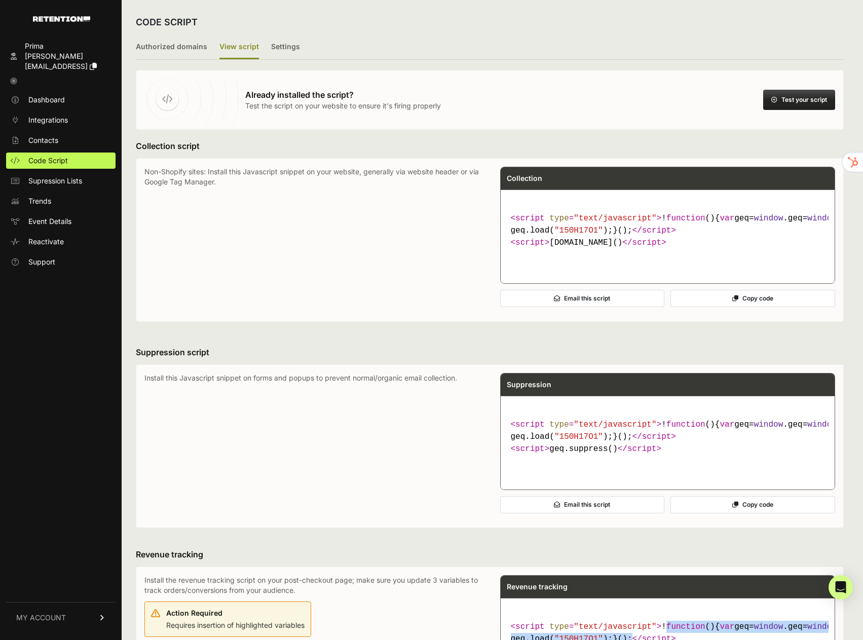
scroll to position [0, 0]
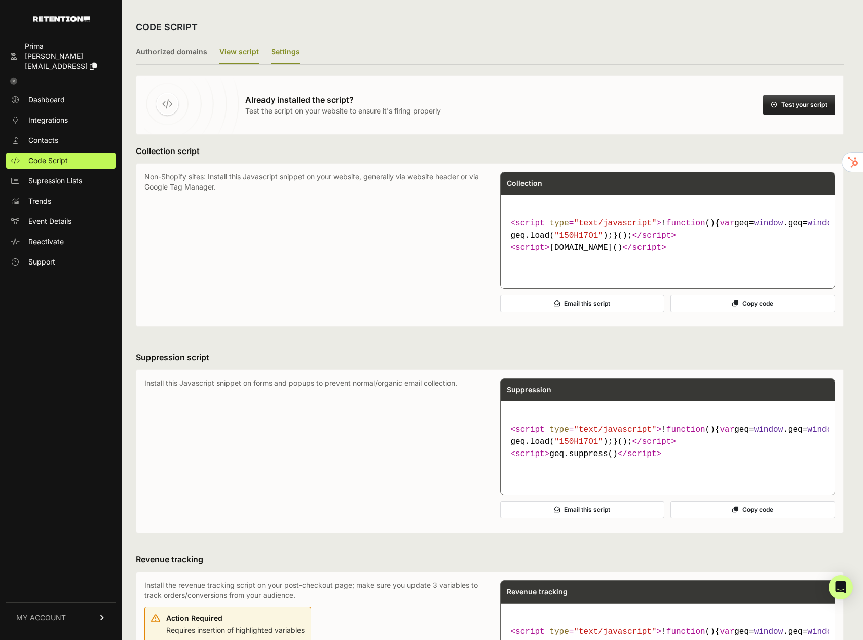
click at [271, 48] on label "Settings" at bounding box center [285, 53] width 29 height 24
click at [0, 0] on input "Settings" at bounding box center [0, 0] width 0 height 0
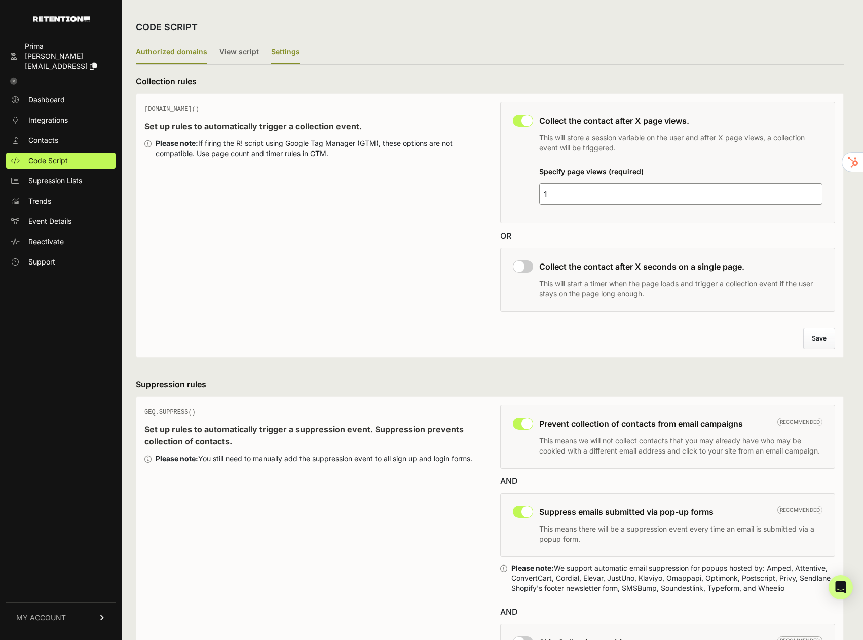
click at [185, 63] on label "Authorized domains" at bounding box center [171, 53] width 71 height 24
click at [185, 57] on label "Authorized domains" at bounding box center [171, 53] width 71 height 24
click at [0, 0] on input "Authorized domains" at bounding box center [0, 0] width 0 height 0
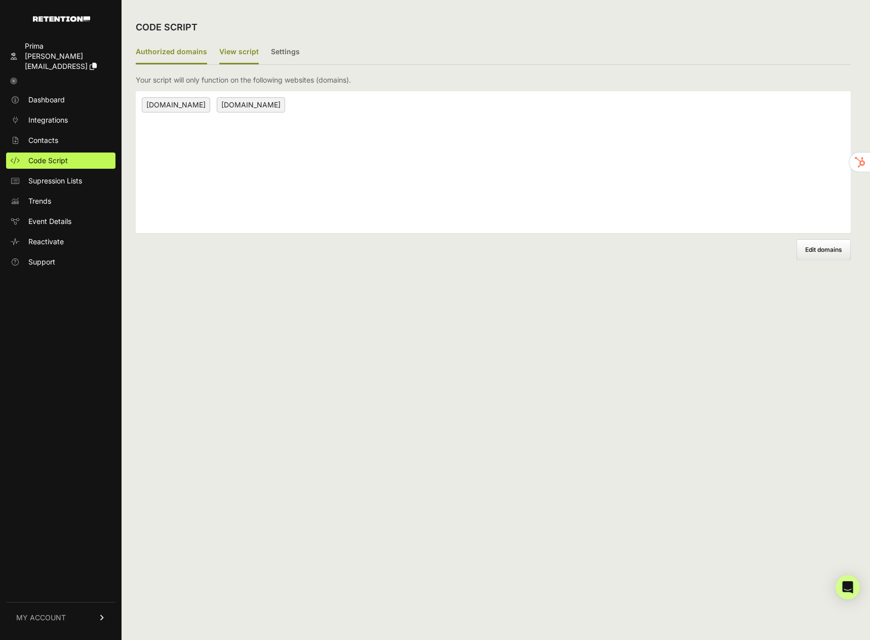
click at [231, 51] on label "View script" at bounding box center [239, 53] width 40 height 24
click at [0, 0] on input "View script" at bounding box center [0, 0] width 0 height 0
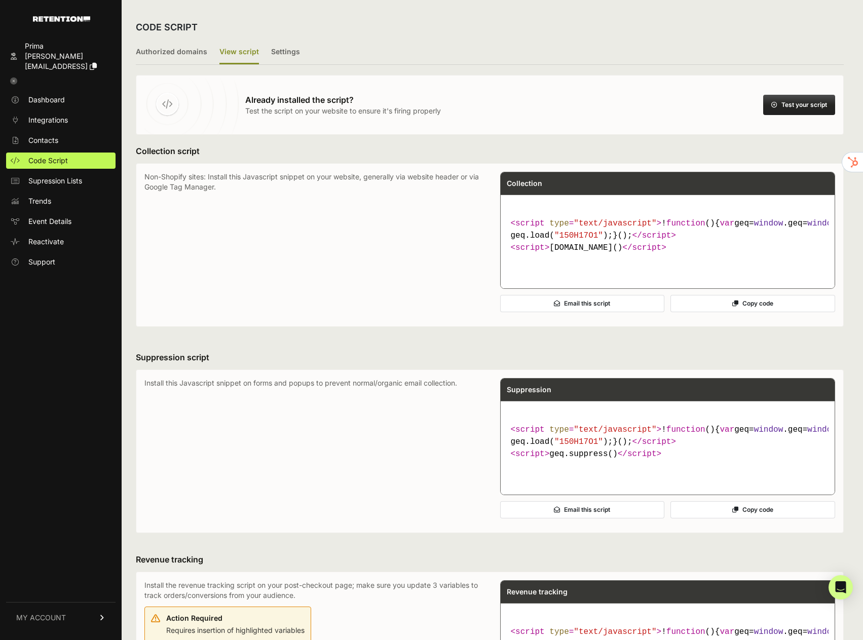
click at [799, 104] on button "Test your script" at bounding box center [799, 105] width 72 height 20
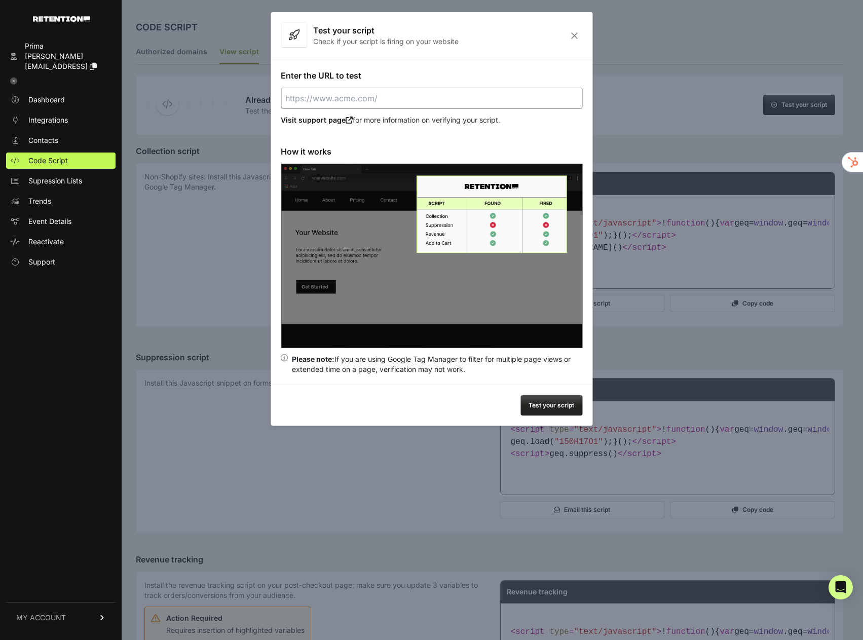
click at [574, 31] on icon "Close" at bounding box center [574, 35] width 16 height 9
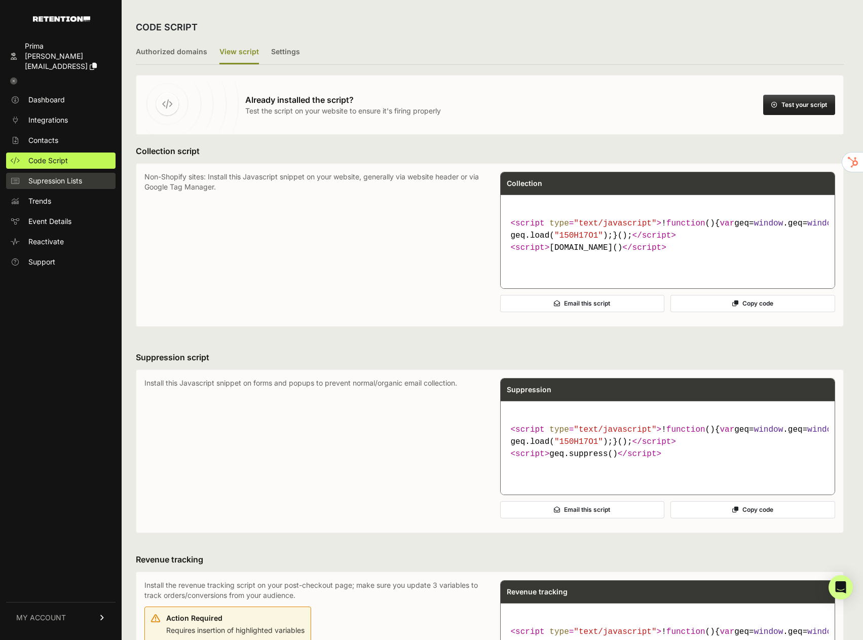
click at [59, 176] on span "Supression Lists" at bounding box center [55, 181] width 54 height 10
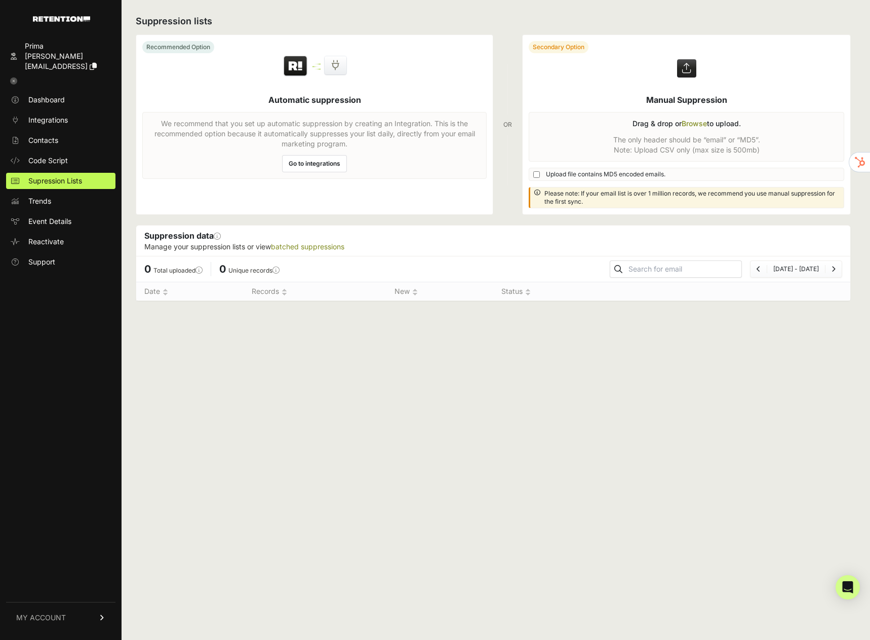
click at [59, 132] on link "Contacts" at bounding box center [60, 140] width 109 height 16
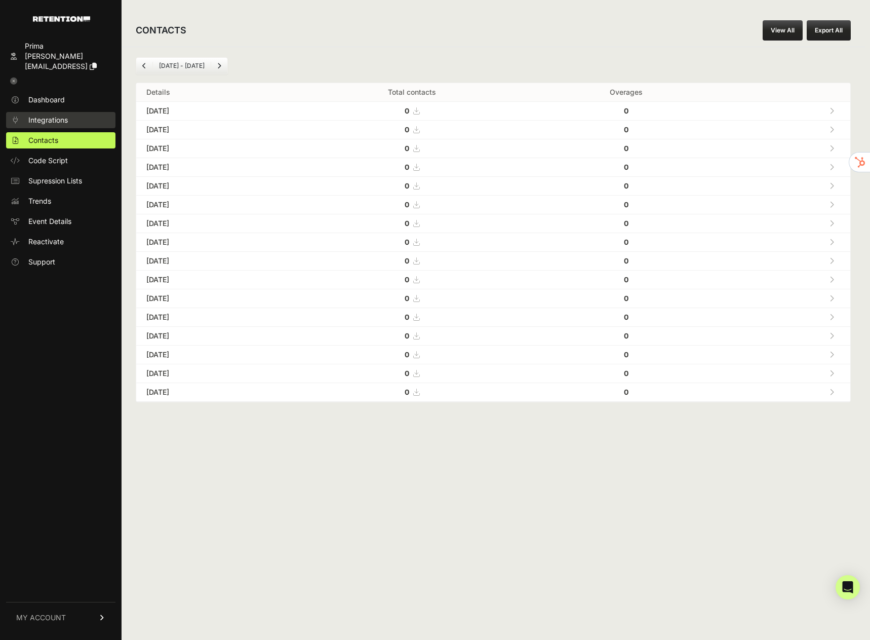
click at [50, 115] on span "Integrations" at bounding box center [48, 120] width 40 height 10
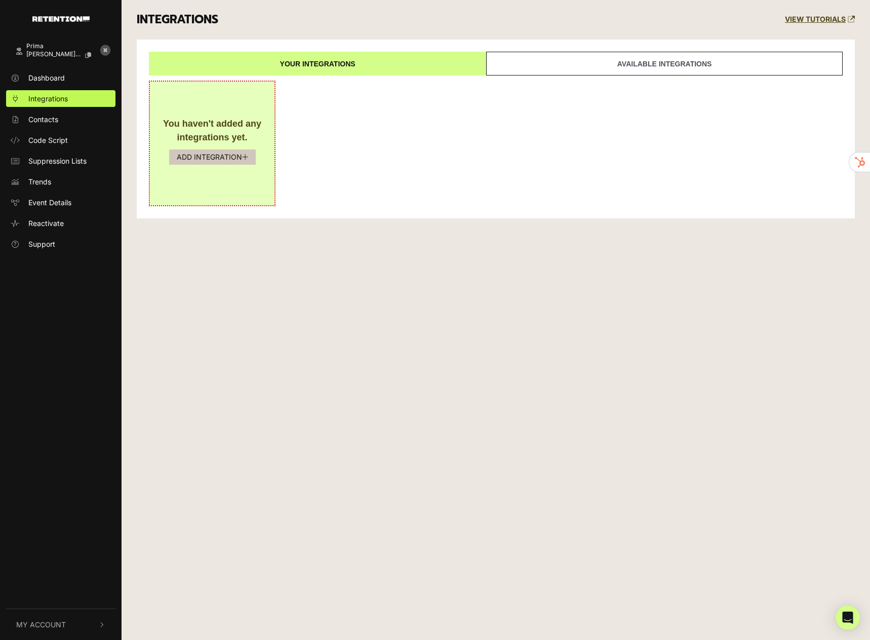
click at [219, 153] on button "ADD INTEGRATION" at bounding box center [212, 156] width 87 height 15
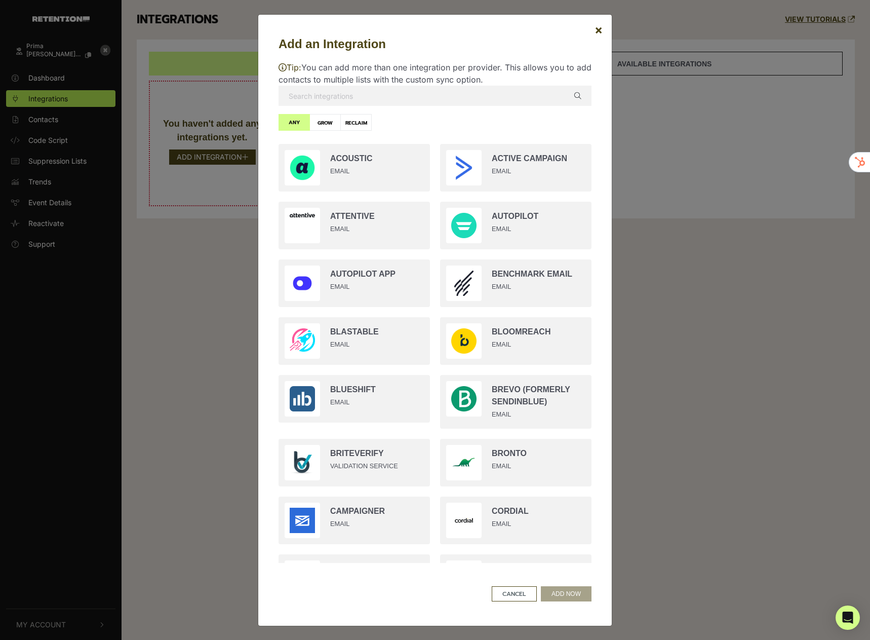
click at [337, 100] on input "text" at bounding box center [435, 96] width 313 height 20
type input "l"
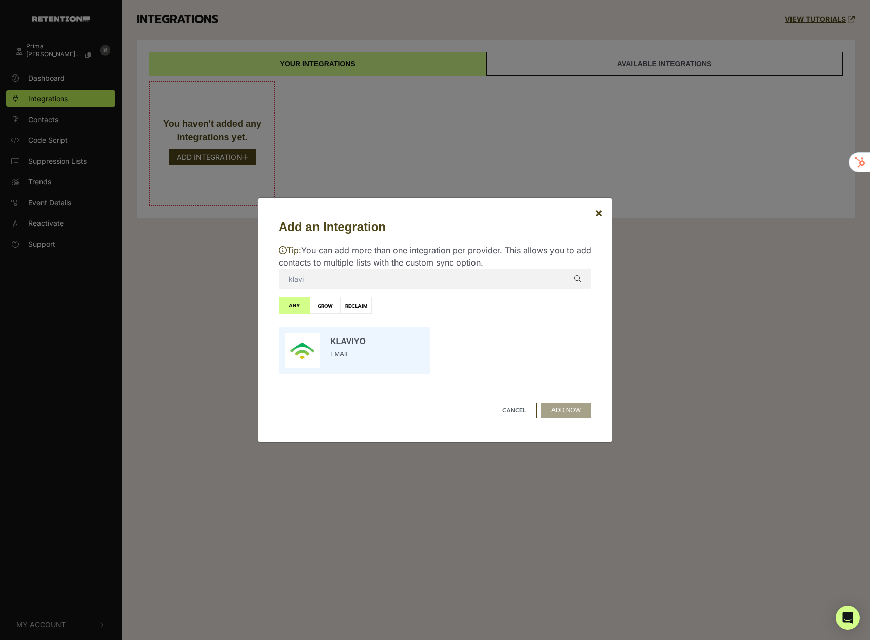
type input "klavi"
click at [337, 344] on input "radio" at bounding box center [355, 351] width 162 height 58
radio input "true"
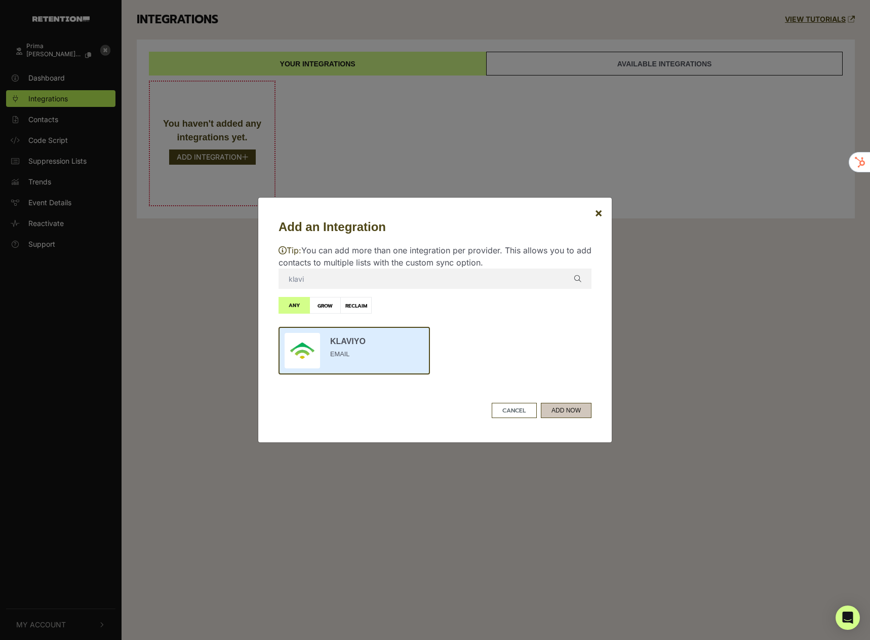
click at [558, 408] on button "ADD NOW" at bounding box center [566, 410] width 51 height 15
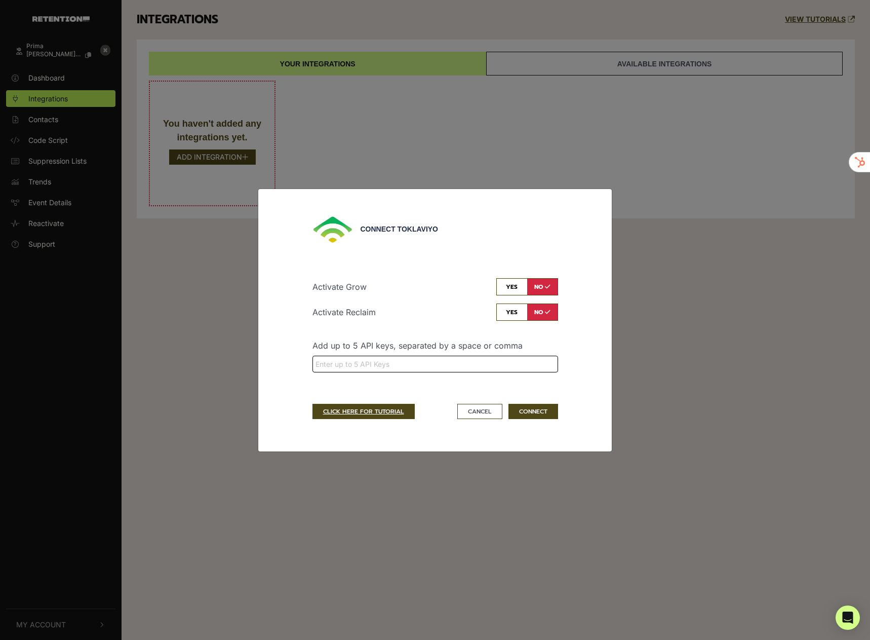
click at [406, 362] on input "search" at bounding box center [436, 364] width 240 height 11
click at [511, 291] on input "checkbox" at bounding box center [528, 286] width 62 height 17
checkbox input "true"
click at [512, 306] on input "checkbox" at bounding box center [528, 311] width 62 height 17
checkbox input "true"
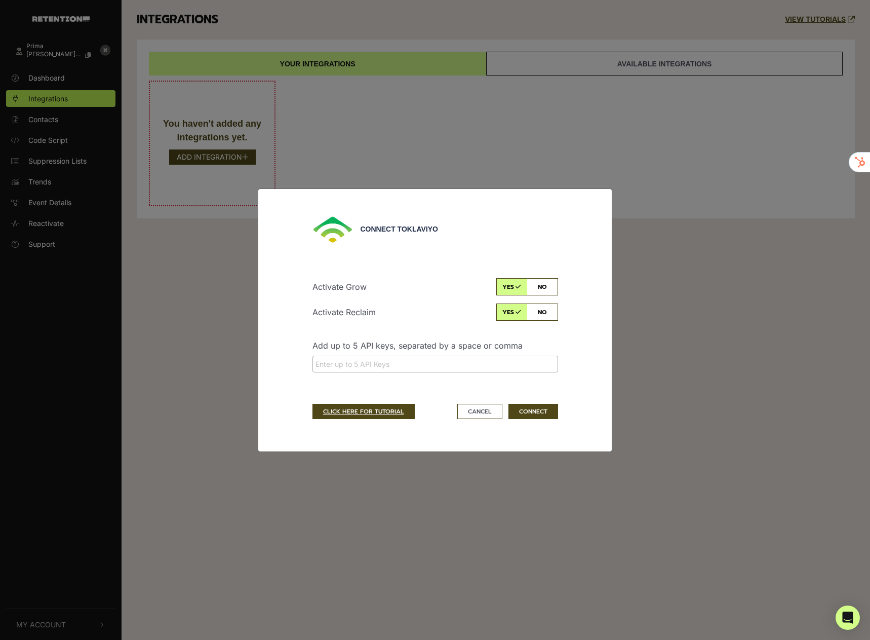
click at [419, 336] on div "Activate Grow yes no Activate Reclaim yes no Add up to 5 API keys, separated by…" at bounding box center [436, 329] width 246 height 102
click at [364, 363] on input "search" at bounding box center [436, 364] width 240 height 11
click at [387, 363] on input "search" at bounding box center [436, 364] width 240 height 11
paste input "pk_75d1014a0f33f0e4233150d5ac8f0d38e4"
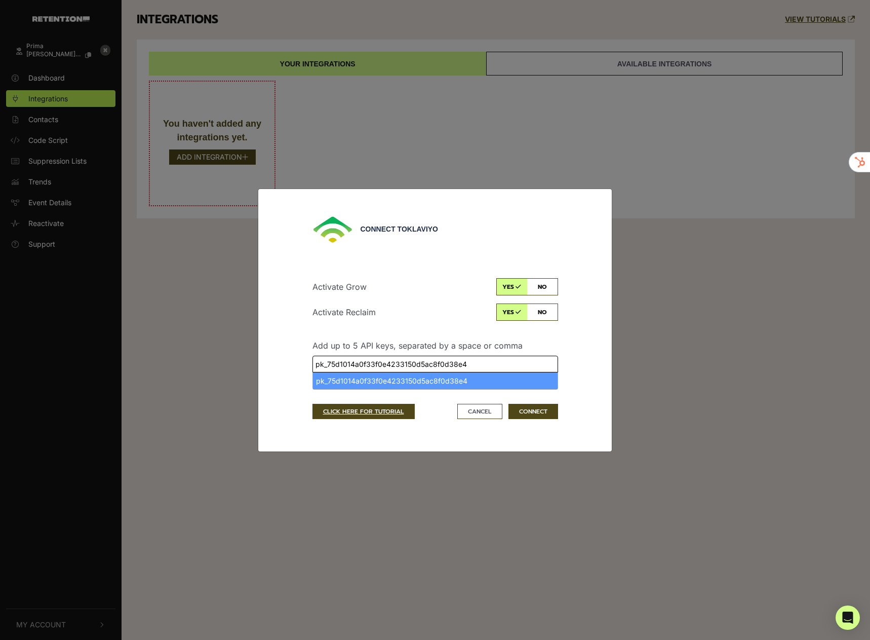
type input "pk_75d1014a0f33f0e4233150d5ac8f0d38e4"
select select "pk_75d1014a0f33f0e4233150d5ac8f0d38e4"
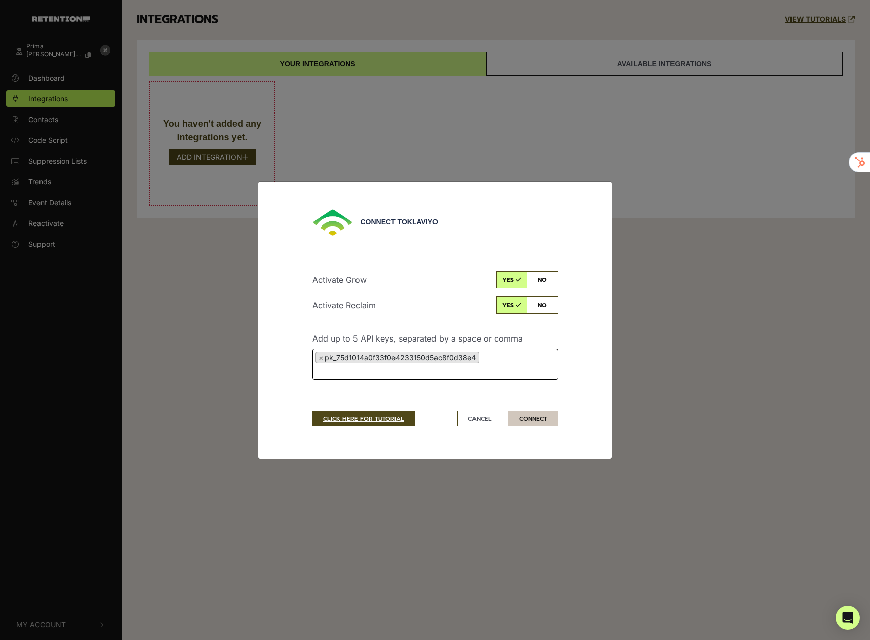
click at [535, 419] on button "CONNECT" at bounding box center [534, 418] width 50 height 15
click at [488, 353] on ul "× pk_75d1014a0f33f0e4233150d5ac8f0d38e4" at bounding box center [435, 362] width 245 height 27
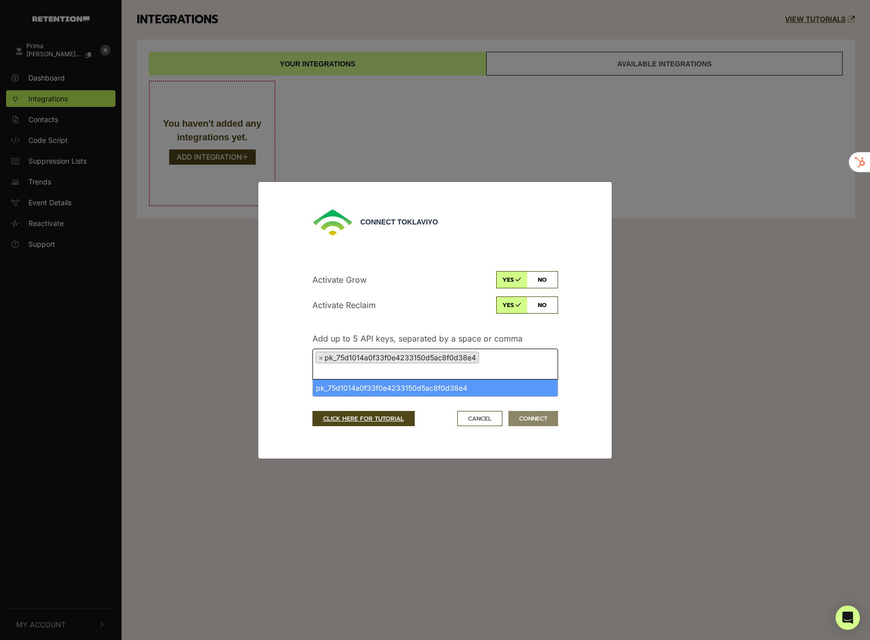
type input "pk_75d1014a0f33f0e4233150d5ac8f0d38e4"
select select
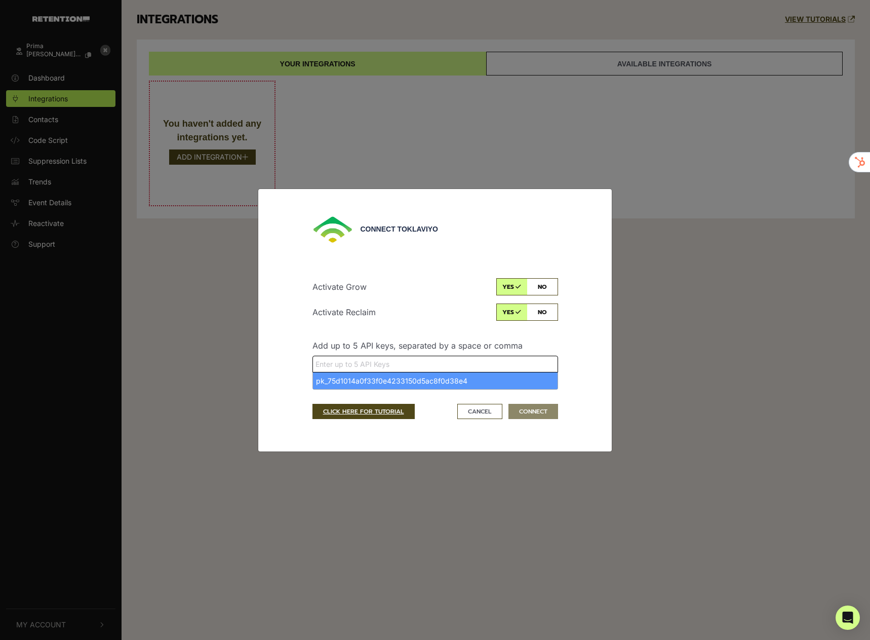
click at [575, 384] on div "Connect to Klaviyo Activate Grow yes no Activate Reclaim yes no Add up to 5 API…" at bounding box center [435, 320] width 313 height 222
click at [475, 360] on input "search" at bounding box center [436, 364] width 240 height 11
type input "pk_75d1014a0f33f0e4233150d5ac8f0d38e4"
select select "pk_75d1014a0f33f0e4233150d5ac8f0d38e4"
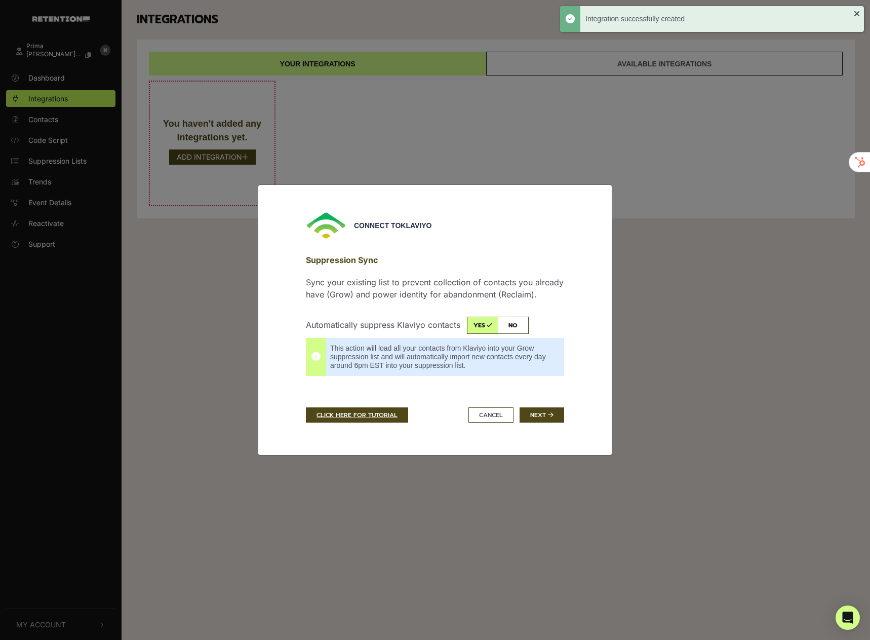
click at [566, 371] on div "Connect to Klaviyo Suppression Sync Sync your existing list to prevent collecti…" at bounding box center [435, 319] width 274 height 229
click at [541, 415] on button "Next" at bounding box center [542, 414] width 45 height 15
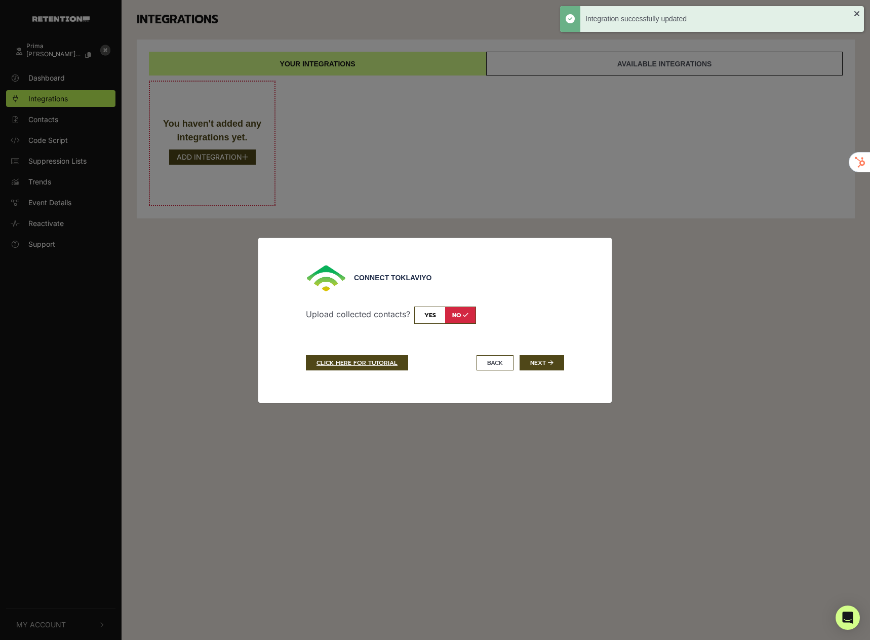
click at [429, 323] on input "checkbox" at bounding box center [445, 315] width 62 height 17
checkbox input "true"
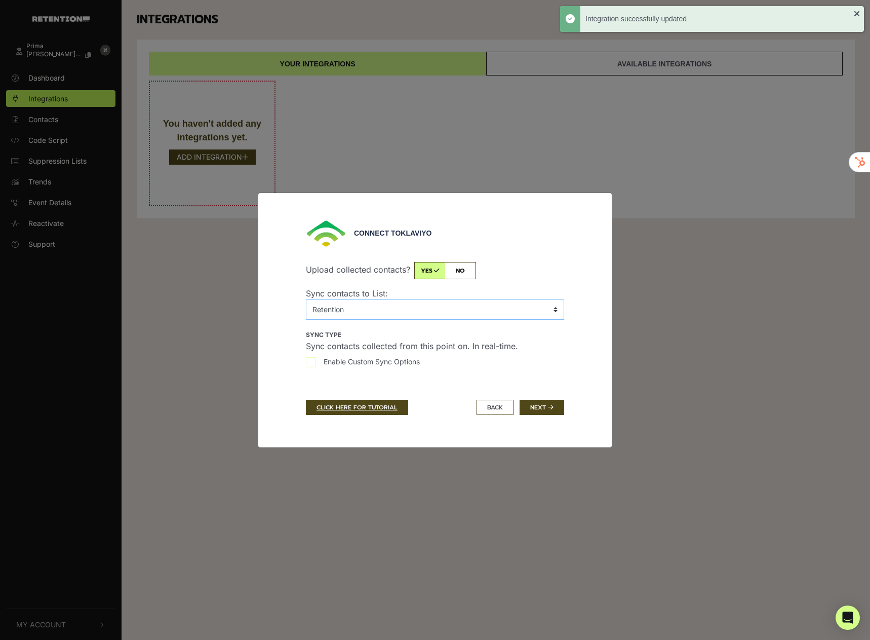
click at [431, 314] on select "No List (modern) Attentive SMS Popup (modern) Master List Coffee n Chill Las Ve…" at bounding box center [435, 309] width 258 height 20
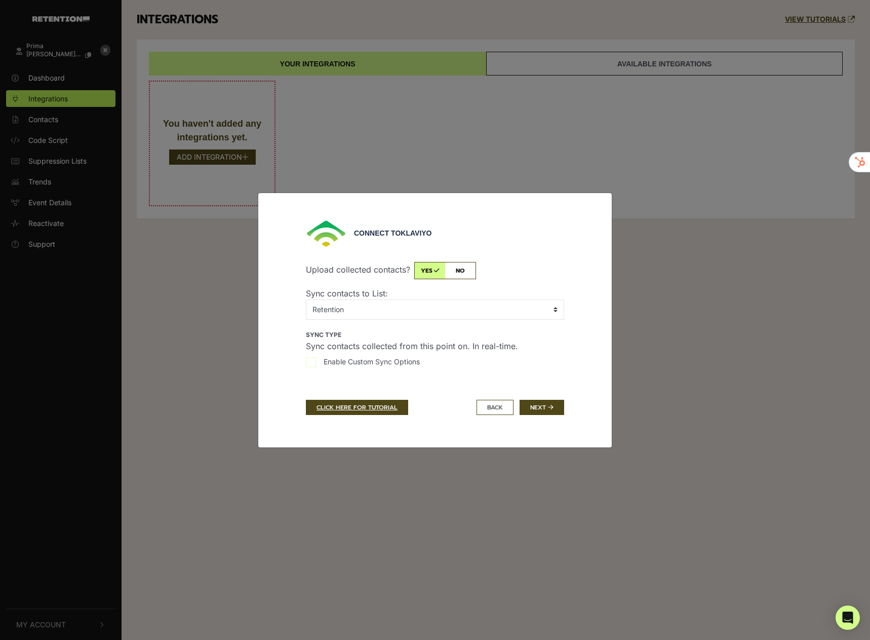
click at [282, 351] on div "Connect to Klaviyo Upload collected contacts? yes no Sync contacts to List: No …" at bounding box center [435, 320] width 328 height 214
click at [361, 313] on select "No List (modern) Attentive SMS Popup (modern) Master List Coffee n Chill Las Ve…" at bounding box center [435, 309] width 258 height 20
click at [306, 299] on select "No List (modern) Attentive SMS Popup (modern) Master List Coffee n Chill Las Ve…" at bounding box center [435, 309] width 258 height 20
click at [315, 361] on label "Enable Custom Sync Options" at bounding box center [435, 364] width 258 height 16
click at [411, 308] on select "No List (modern) Attentive SMS Popup (modern) Master List Coffee n Chill Las Ve…" at bounding box center [435, 309] width 258 height 20
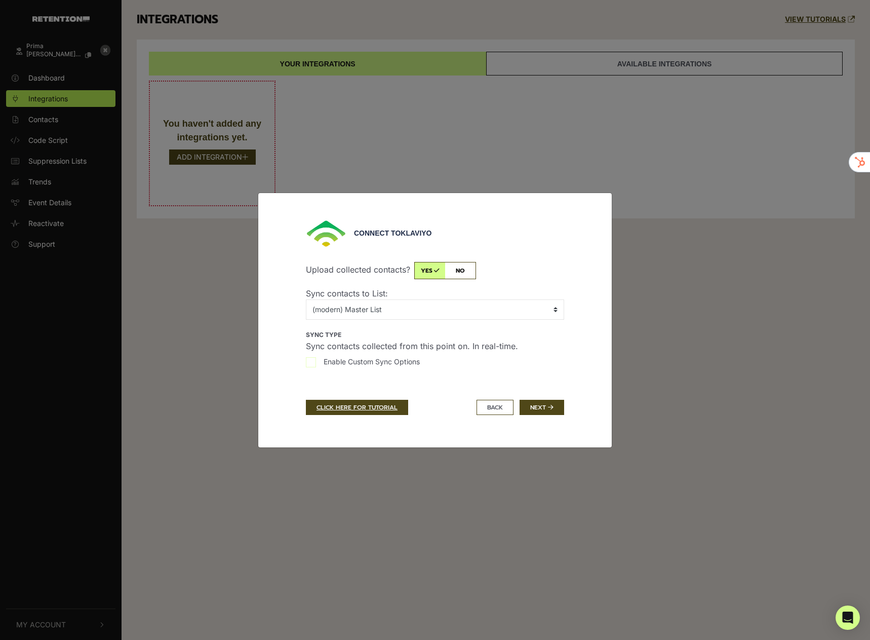
click at [270, 375] on div "Connect to Klaviyo Upload collected contacts? yes no Sync contacts to List: No …" at bounding box center [435, 320] width 355 height 255
click at [372, 316] on select "No List (modern) Attentive SMS Popup (modern) Master List Coffee n Chill Las Ve…" at bounding box center [435, 309] width 258 height 20
select select "QPMpEn,Retention"
click at [306, 299] on select "No List (modern) Attentive SMS Popup (modern) Master List Coffee n Chill Las Ve…" at bounding box center [435, 309] width 258 height 20
click at [490, 406] on button "BACK" at bounding box center [495, 407] width 37 height 15
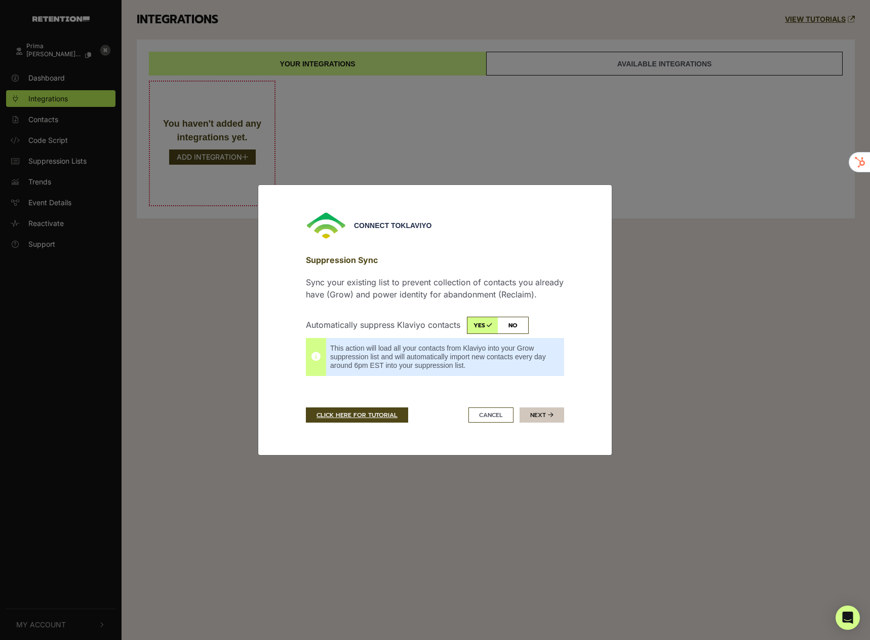
click at [549, 415] on icon "submit" at bounding box center [551, 415] width 6 height 6
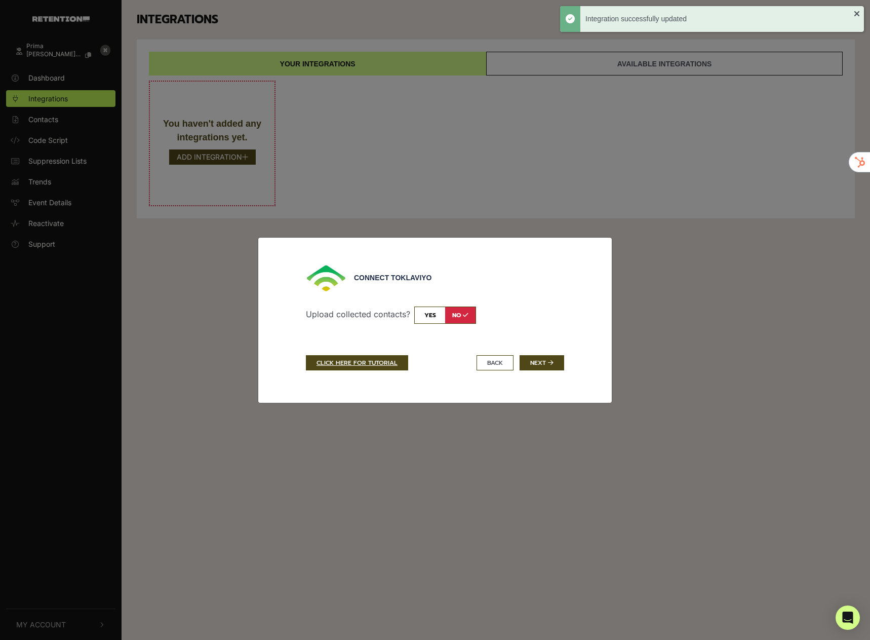
click at [423, 321] on input "checkbox" at bounding box center [445, 315] width 62 height 17
checkbox input "true"
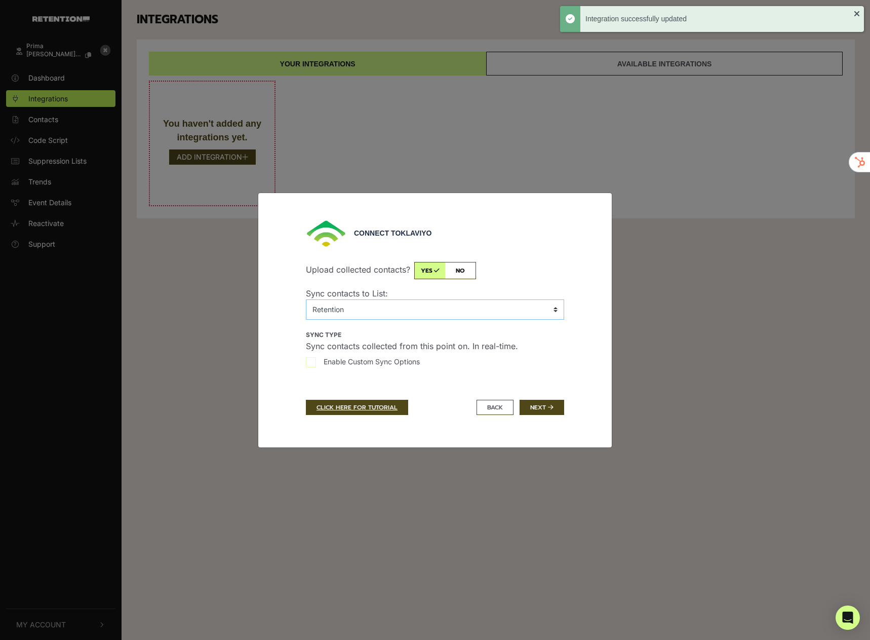
click at [371, 314] on select "No List (modern) Attentive SMS Popup (modern) Master List Coffee n Chill Las Ve…" at bounding box center [435, 309] width 258 height 20
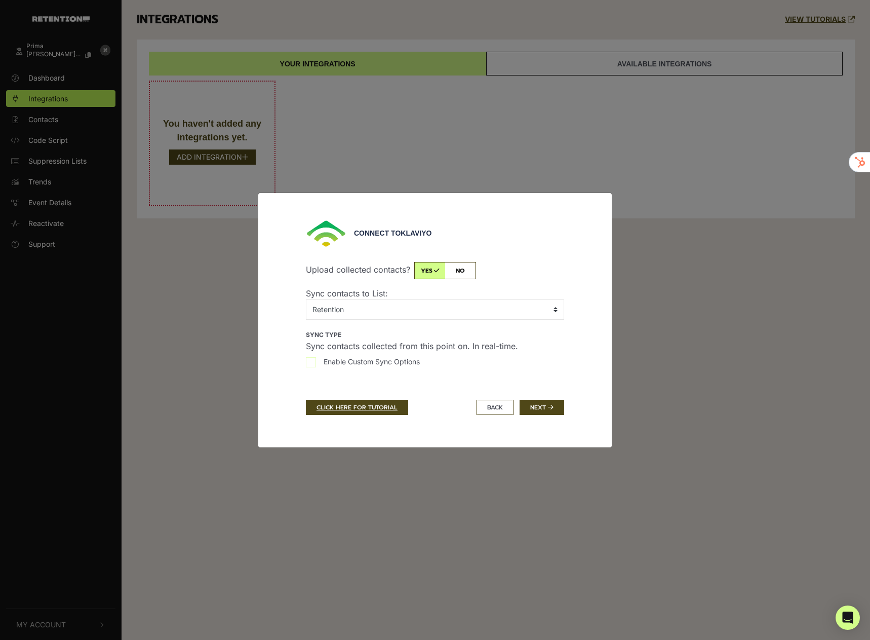
click at [271, 346] on div "Connect to Klaviyo Upload collected contacts? yes no Sync contacts to List: No …" at bounding box center [435, 320] width 328 height 214
click at [491, 403] on button "BACK" at bounding box center [495, 407] width 37 height 15
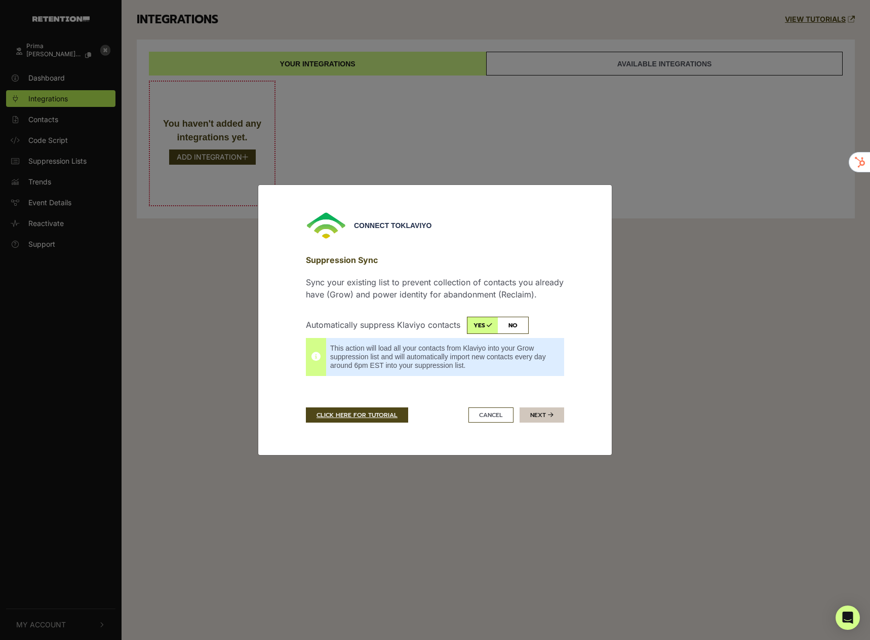
click at [538, 416] on button "Next" at bounding box center [542, 414] width 45 height 15
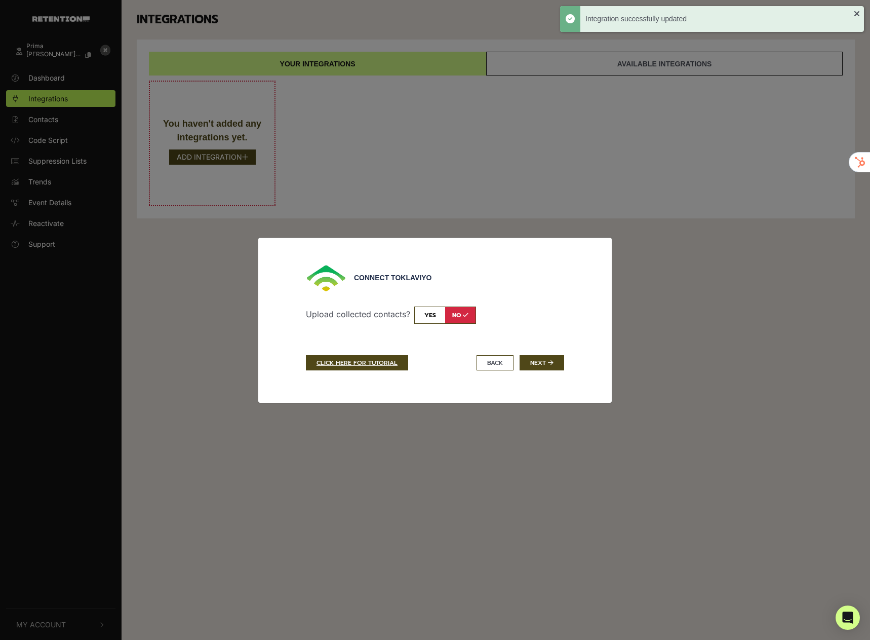
click at [441, 318] on input "checkbox" at bounding box center [445, 315] width 62 height 17
checkbox input "true"
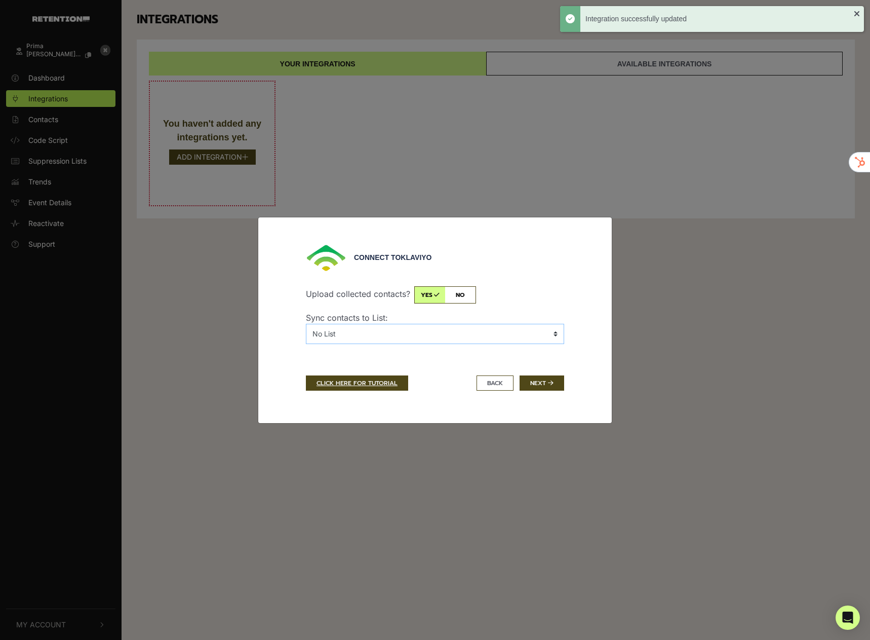
click at [455, 334] on select "No List (modern) Attentive SMS Popup (modern) Master List Coffee n Chill Las Ve…" at bounding box center [435, 334] width 258 height 20
select select "QPMpEn,MAI | Retention Master"
click at [306, 324] on select "No List (modern) Attentive SMS Popup (modern) Master List Coffee n Chill Las Ve…" at bounding box center [435, 334] width 258 height 20
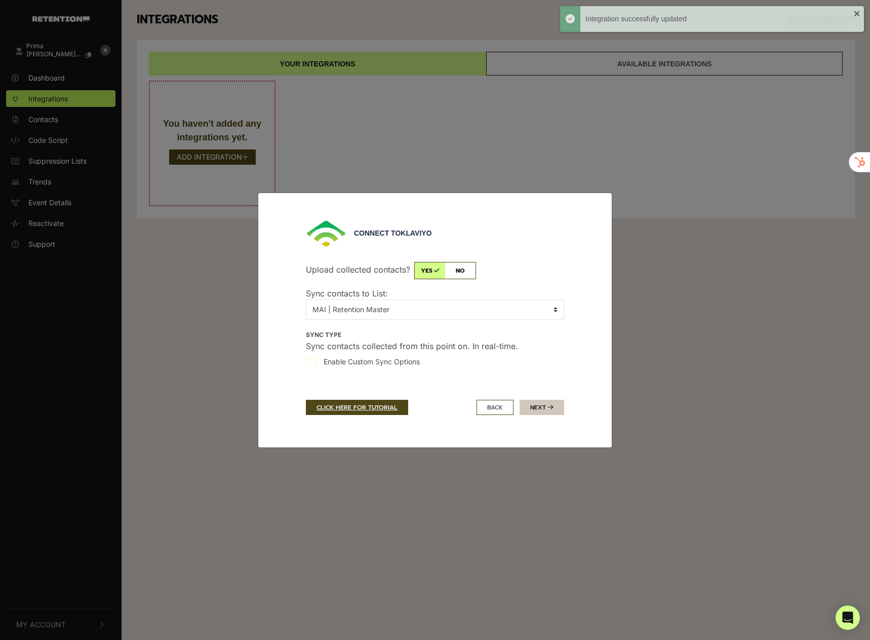
click at [545, 403] on button "Next" at bounding box center [542, 407] width 45 height 15
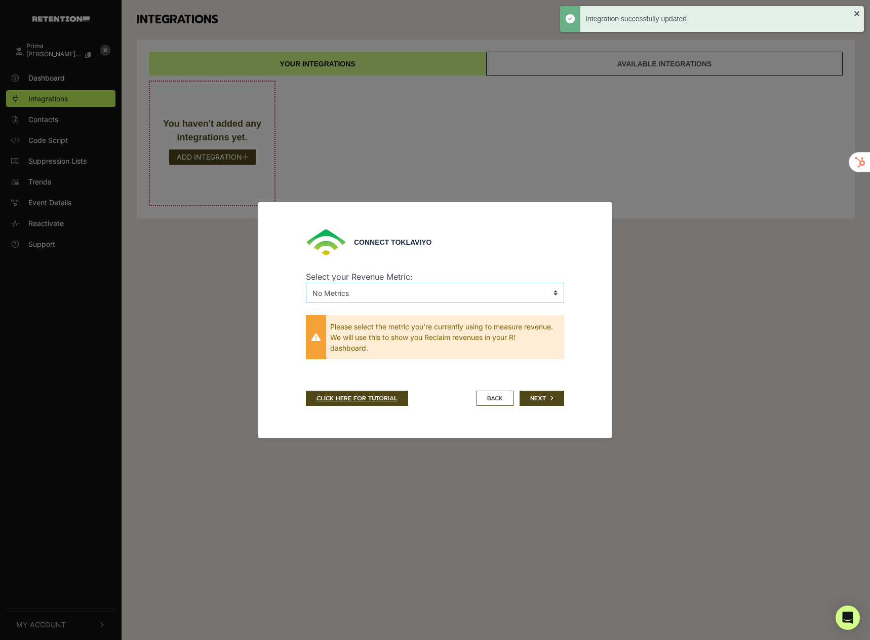
click at [423, 289] on select "No Metrics Added to Cart (Shopify) Cancelled Order (Shopify) Checkout Started (…" at bounding box center [435, 293] width 258 height 20
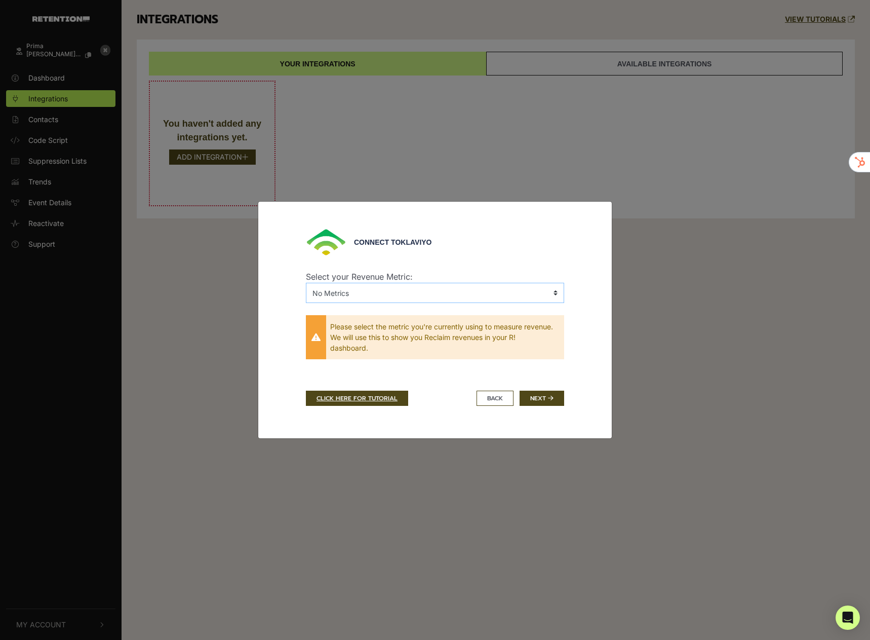
select select "T3fGTk,Placed Order (Shopify)"
click at [306, 283] on select "No Metrics Added to Cart (Shopify) Cancelled Order (Shopify) Checkout Started (…" at bounding box center [435, 293] width 258 height 20
click at [543, 402] on button "Next" at bounding box center [542, 398] width 45 height 15
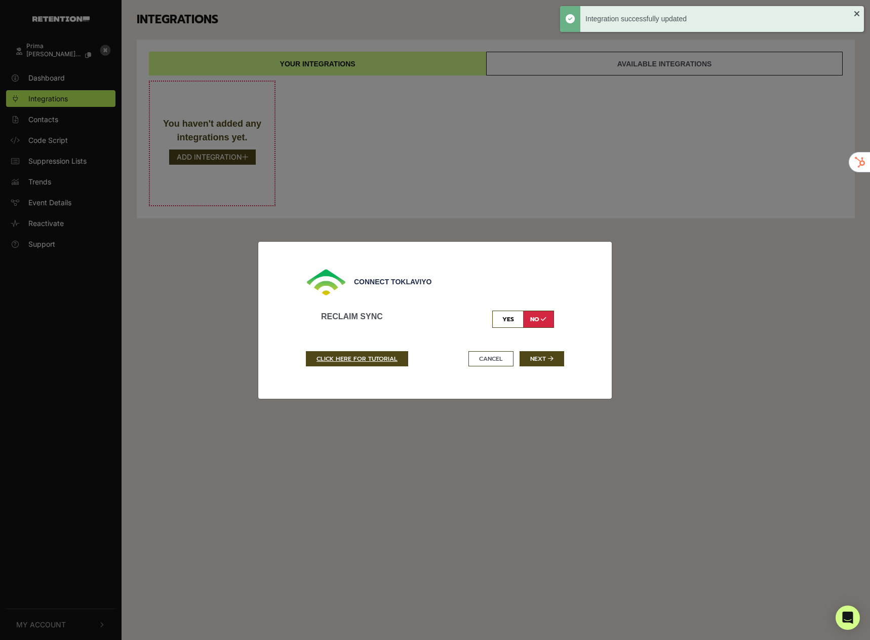
click at [502, 325] on input "checkbox" at bounding box center [523, 319] width 62 height 17
checkbox input "true"
click at [545, 356] on button "Next" at bounding box center [542, 358] width 45 height 15
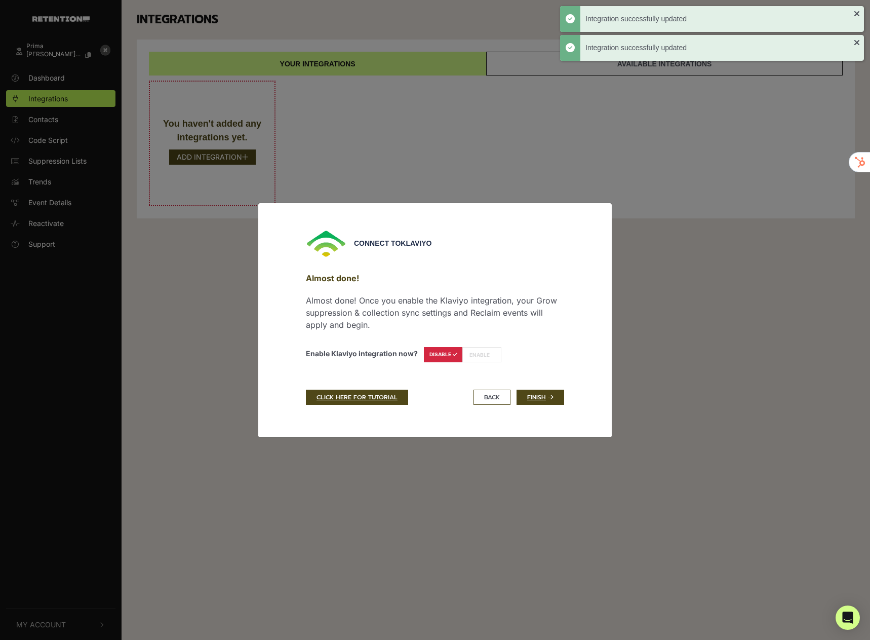
click at [486, 353] on label "ENABLE" at bounding box center [482, 354] width 39 height 15
click at [465, 358] on label "ENABLE" at bounding box center [482, 354] width 39 height 15
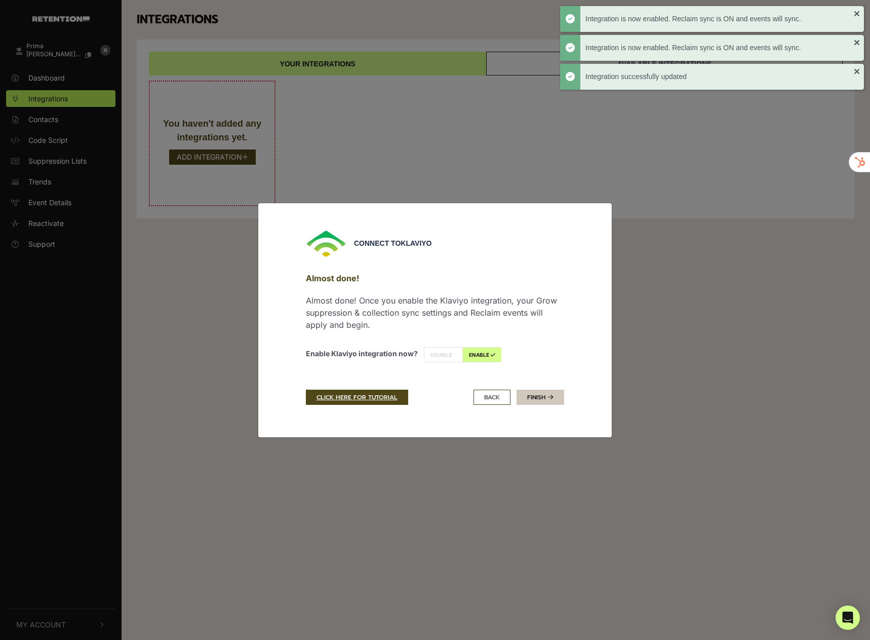
click at [537, 396] on link "Finish" at bounding box center [541, 397] width 48 height 15
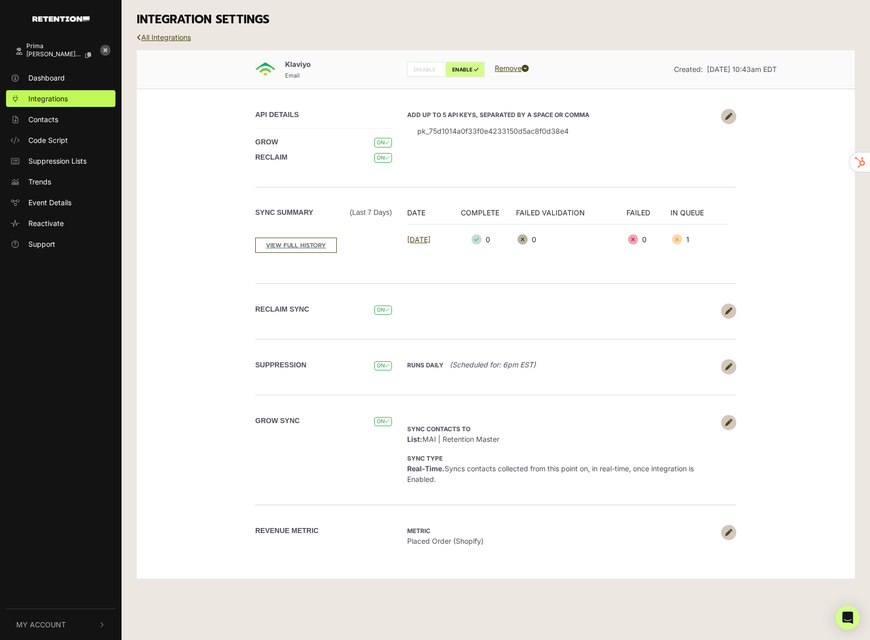
click at [566, 261] on div "DATE COMPLETE FAILED VALIDATION FAILED IN QUEUE [DATE] 0 0 0 1" at bounding box center [568, 235] width 337 height 56
click at [60, 144] on span "Code Script" at bounding box center [48, 140] width 40 height 11
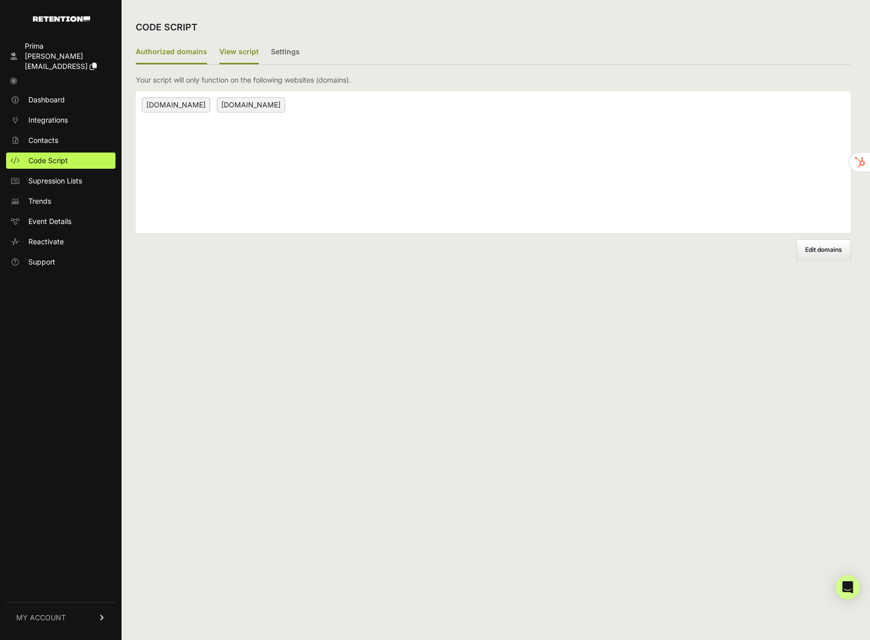
click at [223, 46] on label "View script" at bounding box center [239, 53] width 40 height 24
click at [0, 0] on input "View script" at bounding box center [0, 0] width 0 height 0
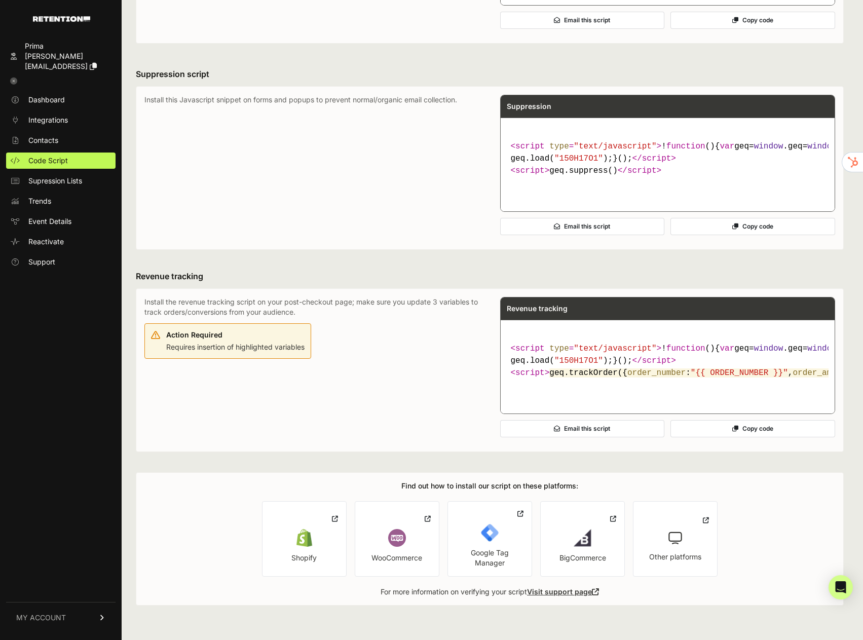
scroll to position [379, 0]
drag, startPoint x: 435, startPoint y: 392, endPoint x: 302, endPoint y: 401, distance: 133.5
click at [302, 401] on div "Install the revenue tracking script on your post-checkout page; make sure you u…" at bounding box center [311, 370] width 335 height 146
click at [395, 535] on img at bounding box center [397, 538] width 18 height 18
click at [281, 545] on link "Shopify" at bounding box center [304, 538] width 85 height 75
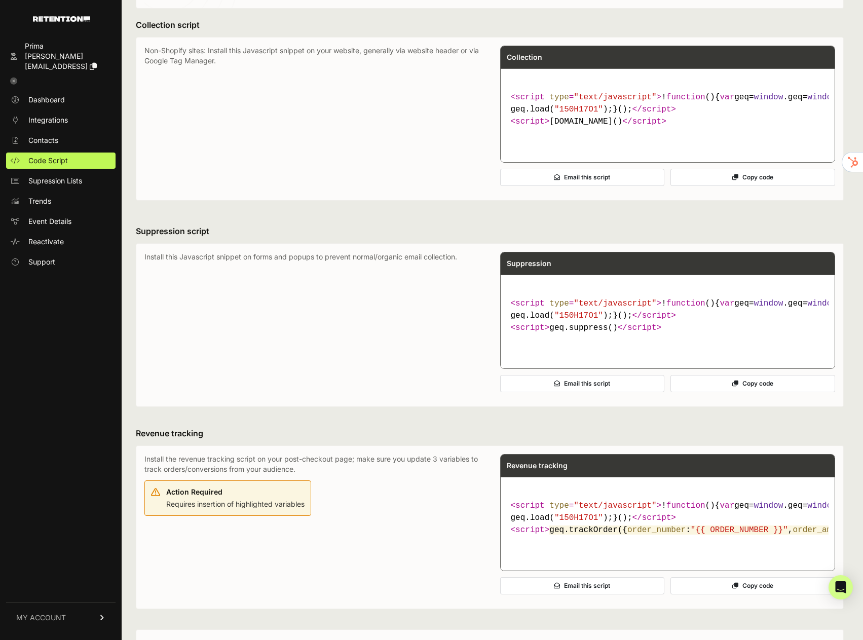
scroll to position [0, 0]
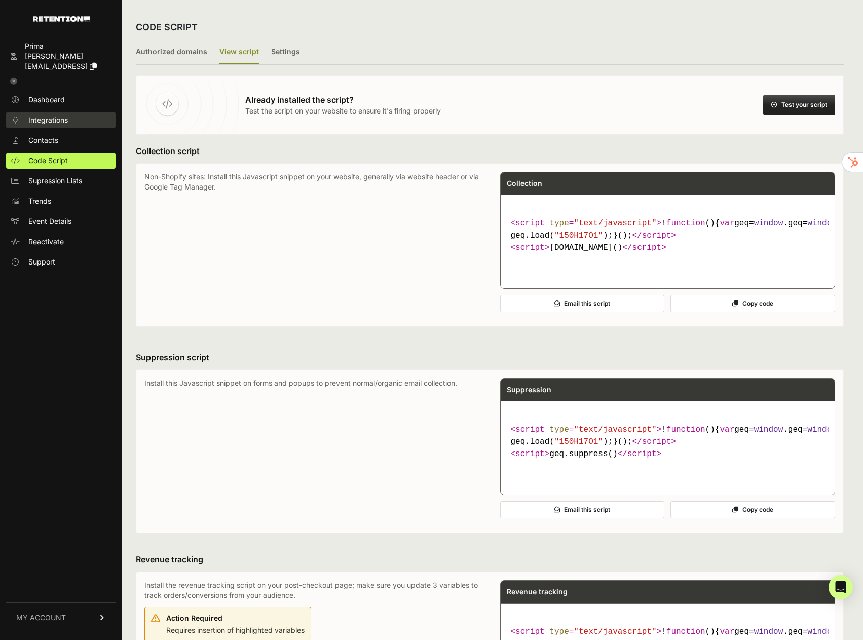
click at [48, 112] on link "Integrations" at bounding box center [60, 120] width 109 height 16
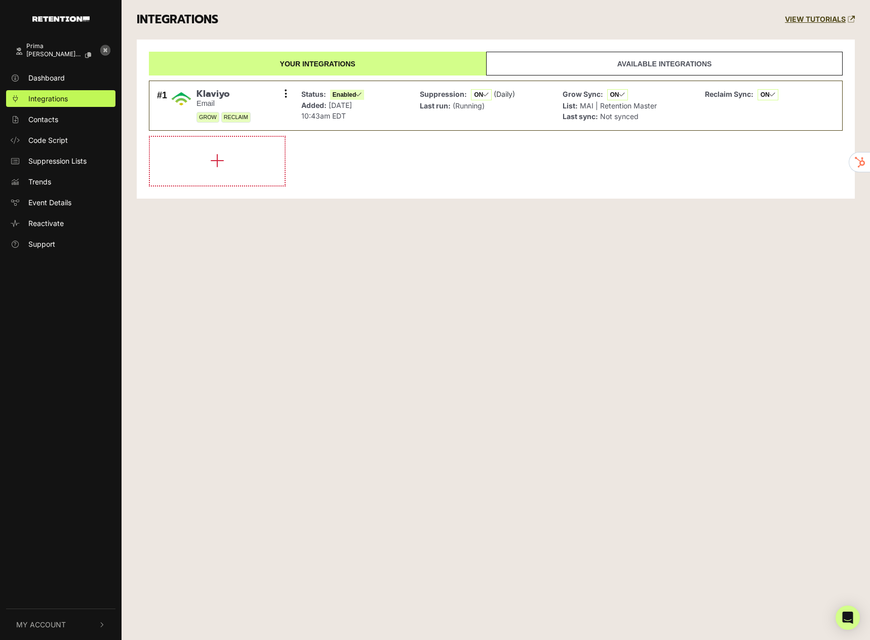
click at [422, 145] on li at bounding box center [496, 161] width 694 height 51
click at [673, 71] on link "Available integrations" at bounding box center [664, 64] width 357 height 24
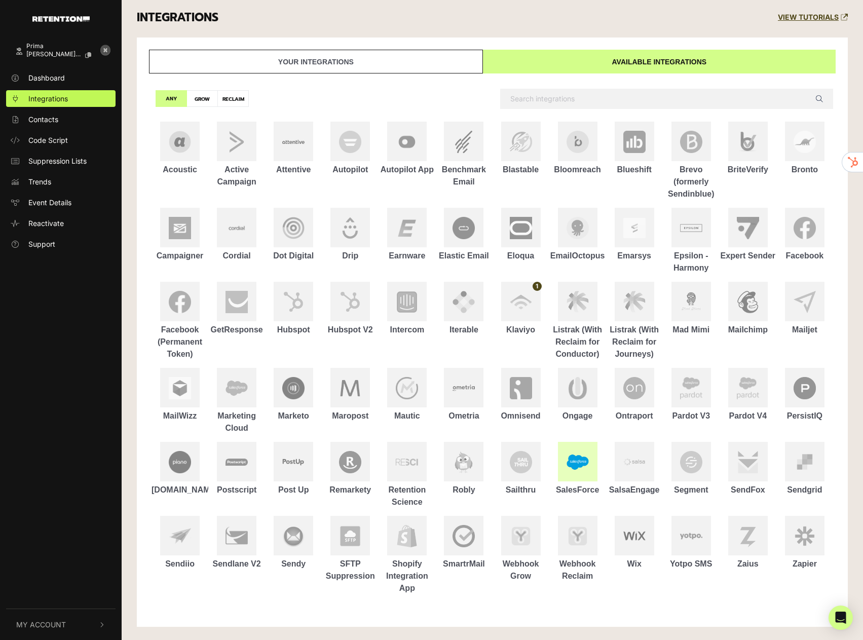
scroll to position [4, 0]
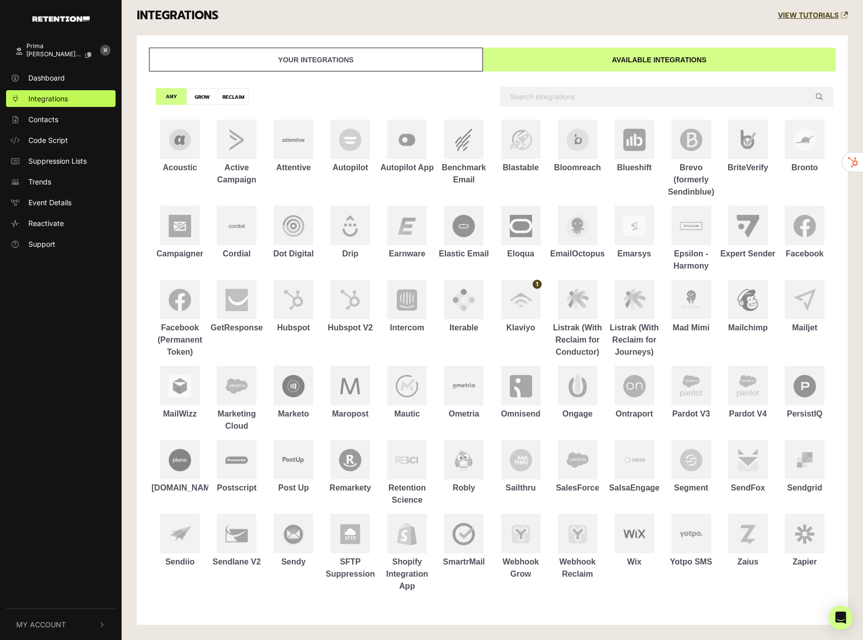
click at [200, 100] on label "GROW" at bounding box center [201, 96] width 31 height 17
radio input "true"
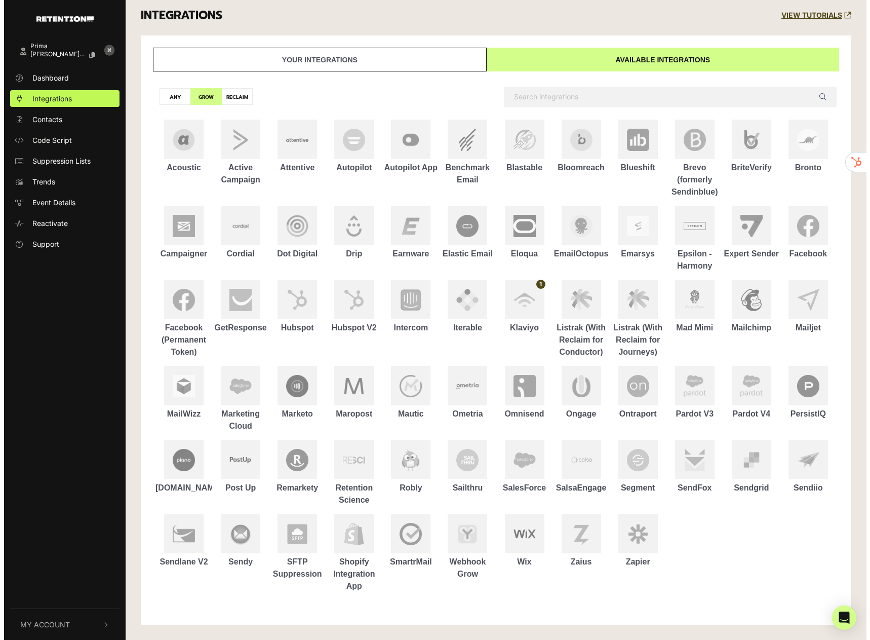
scroll to position [0, 0]
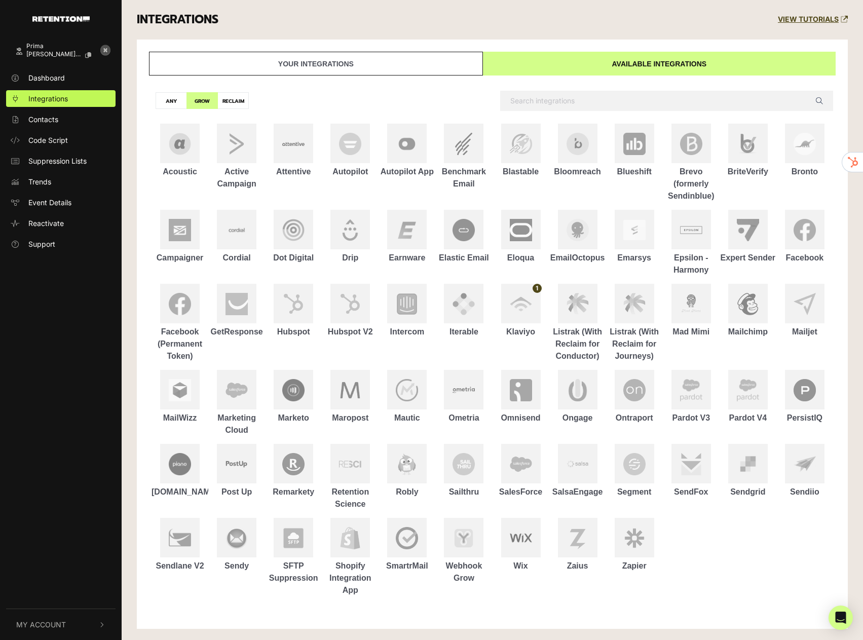
click at [156, 102] on label "ANY" at bounding box center [171, 100] width 31 height 17
radio input "true"
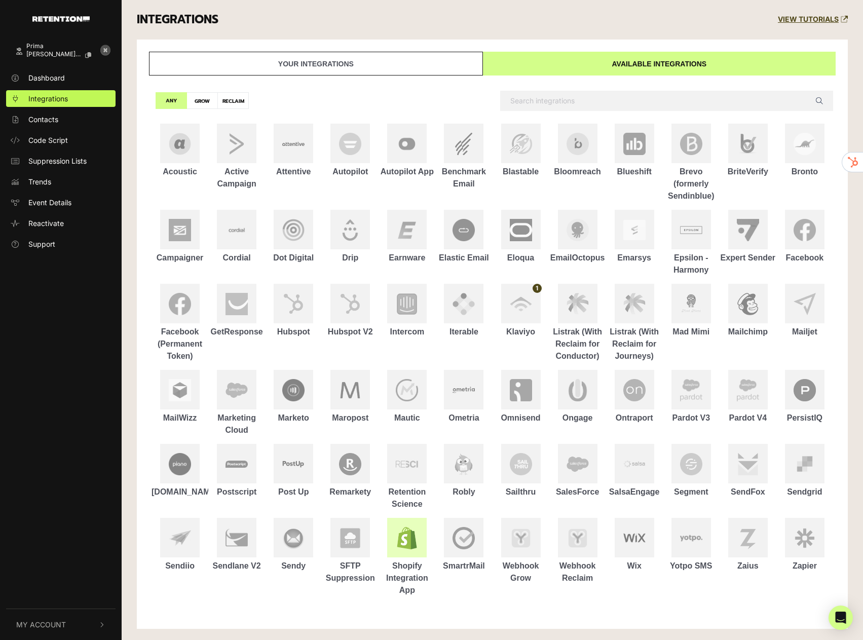
click at [400, 545] on img at bounding box center [407, 538] width 22 height 22
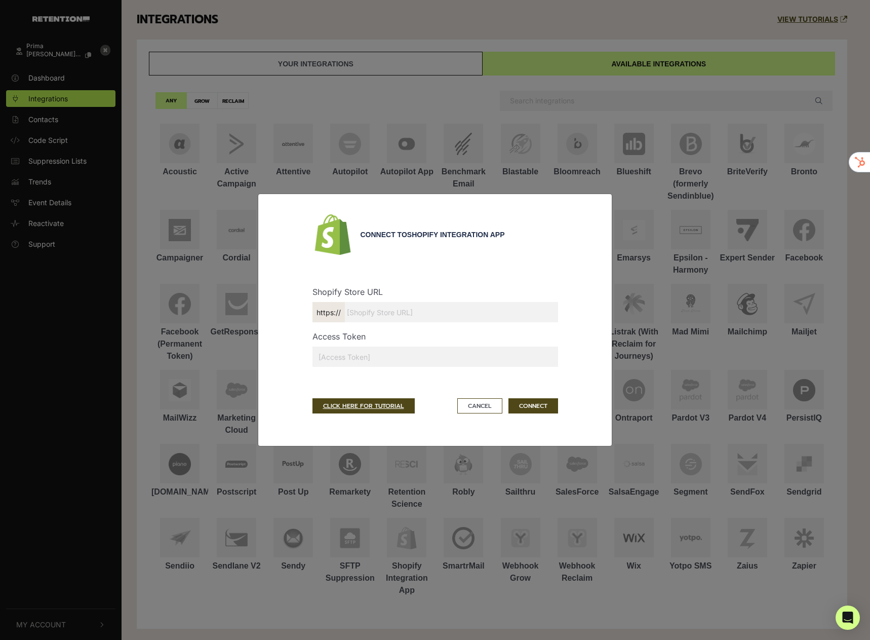
click at [398, 318] on input "text" at bounding box center [436, 312] width 246 height 20
drag, startPoint x: 337, startPoint y: 379, endPoint x: 340, endPoint y: 387, distance: 8.7
click at [337, 379] on div "Shopify Store URL https:// Access Token" at bounding box center [436, 325] width 246 height 116
click at [362, 408] on link "CLICK HERE FOR TUTORIAL" at bounding box center [364, 405] width 102 height 15
